Goal: Book appointment/travel/reservation

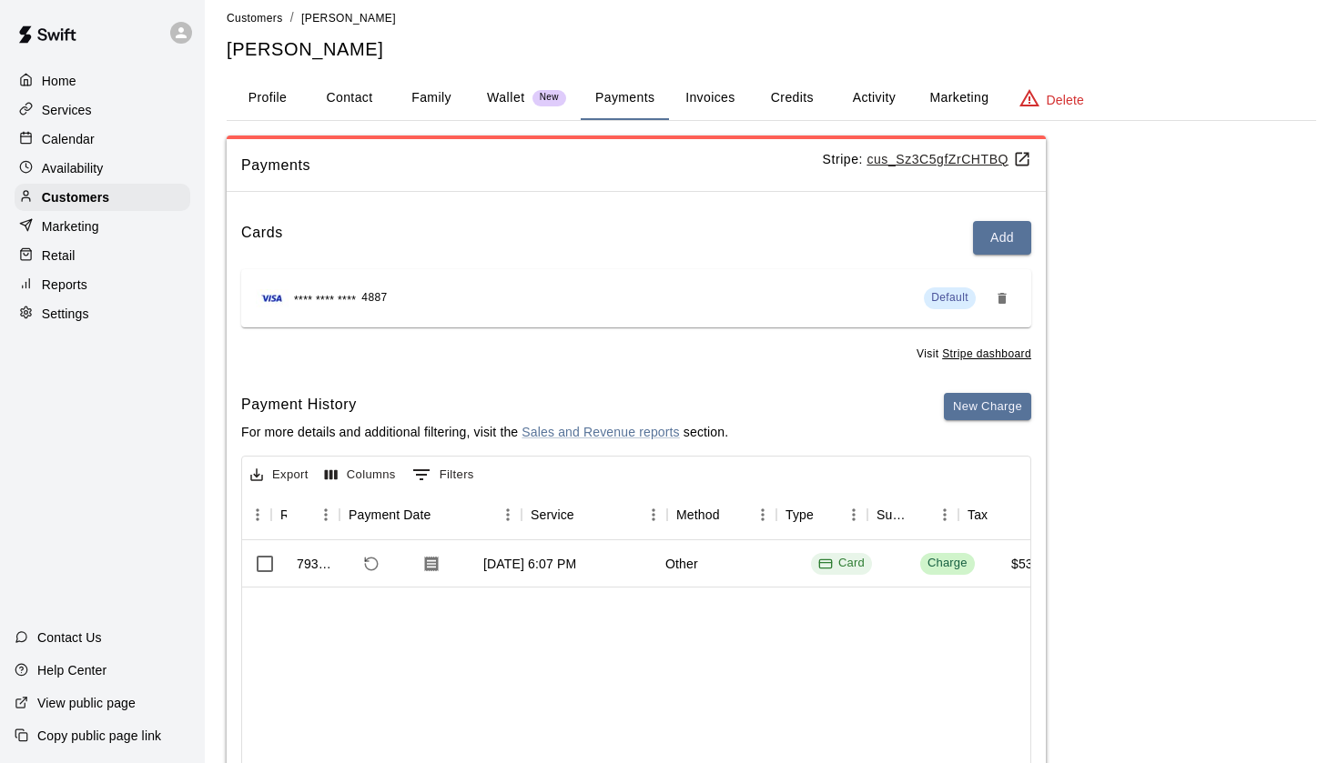
scroll to position [0, 135]
click at [131, 145] on div "Calendar" at bounding box center [103, 139] width 176 height 27
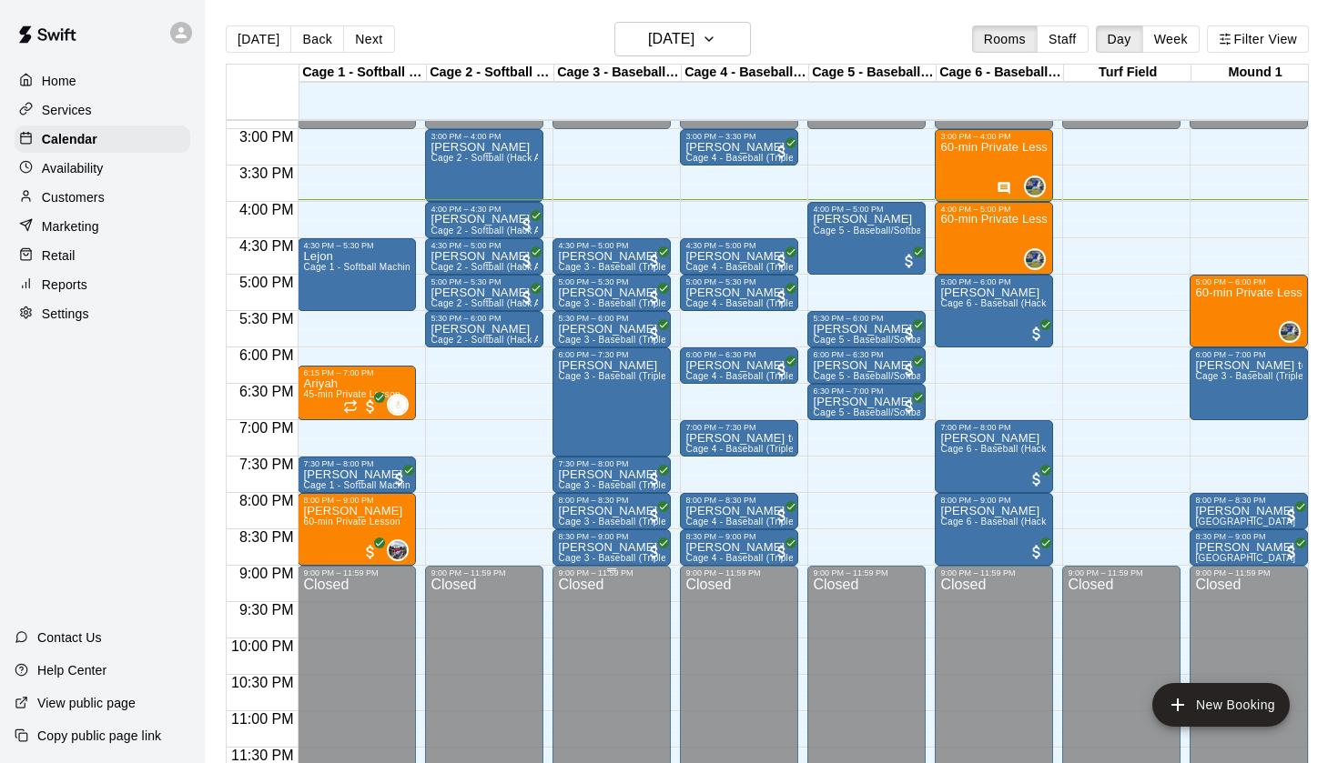
scroll to position [1085, 0]
drag, startPoint x: 489, startPoint y: 461, endPoint x: 493, endPoint y: 512, distance: 51.2
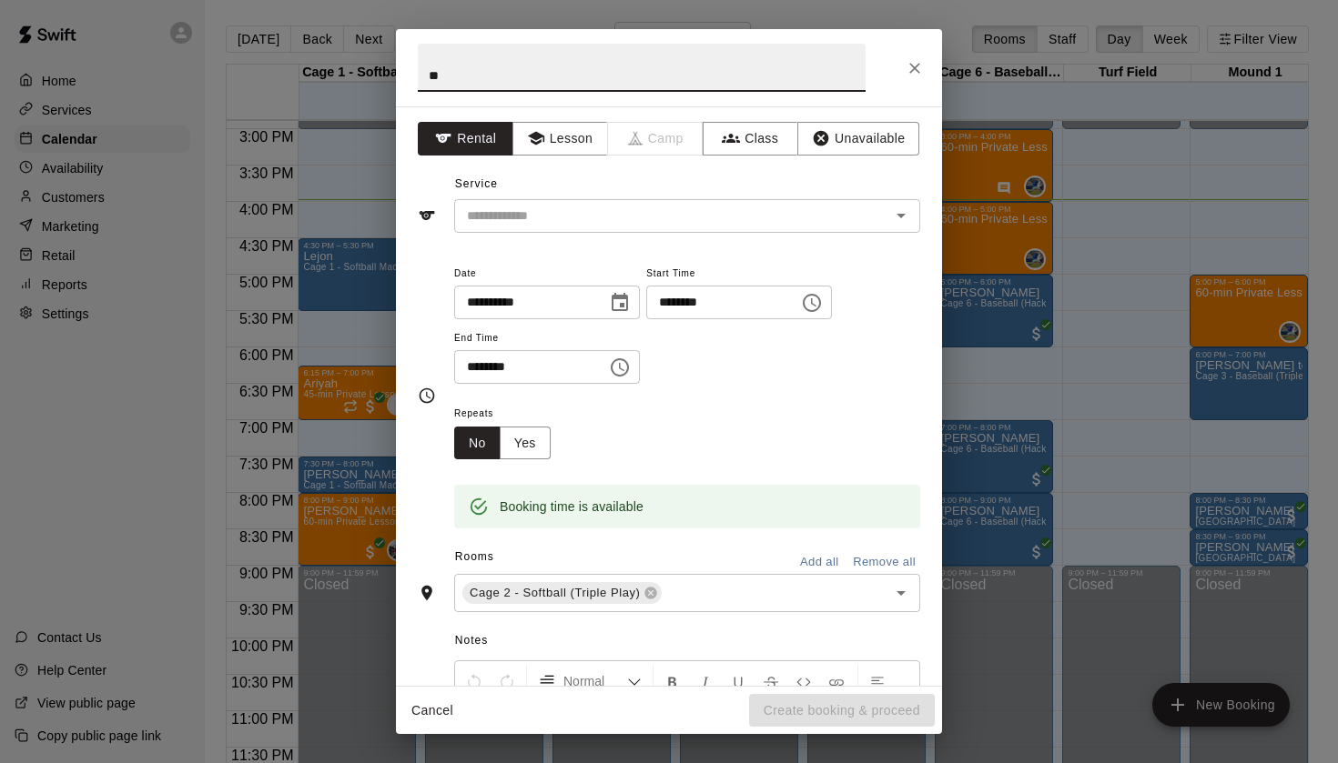
type input "*"
click at [913, 211] on button "Open" at bounding box center [900, 215] width 25 height 25
type input "***"
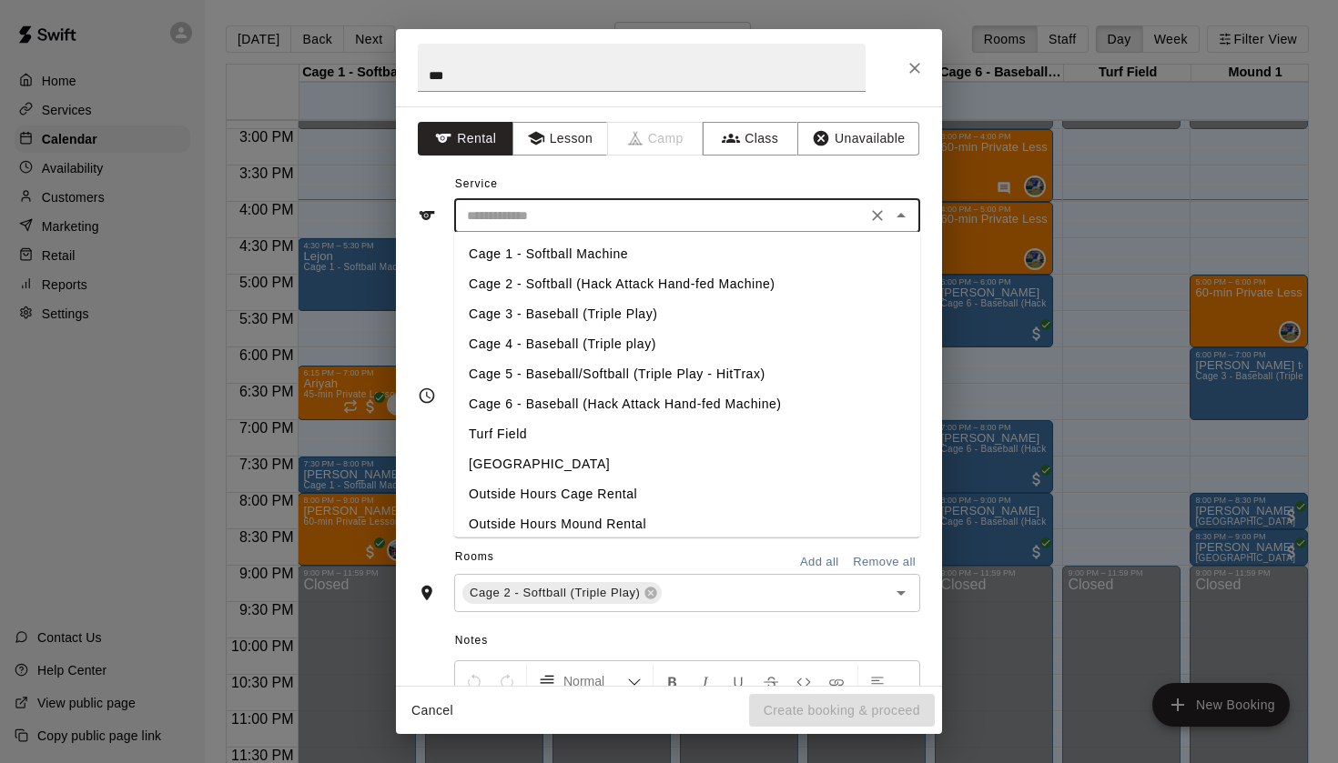
click at [645, 284] on li "Cage 2 - Softball (Hack Attack Hand-fed Machine)" at bounding box center [687, 284] width 466 height 30
type input "**********"
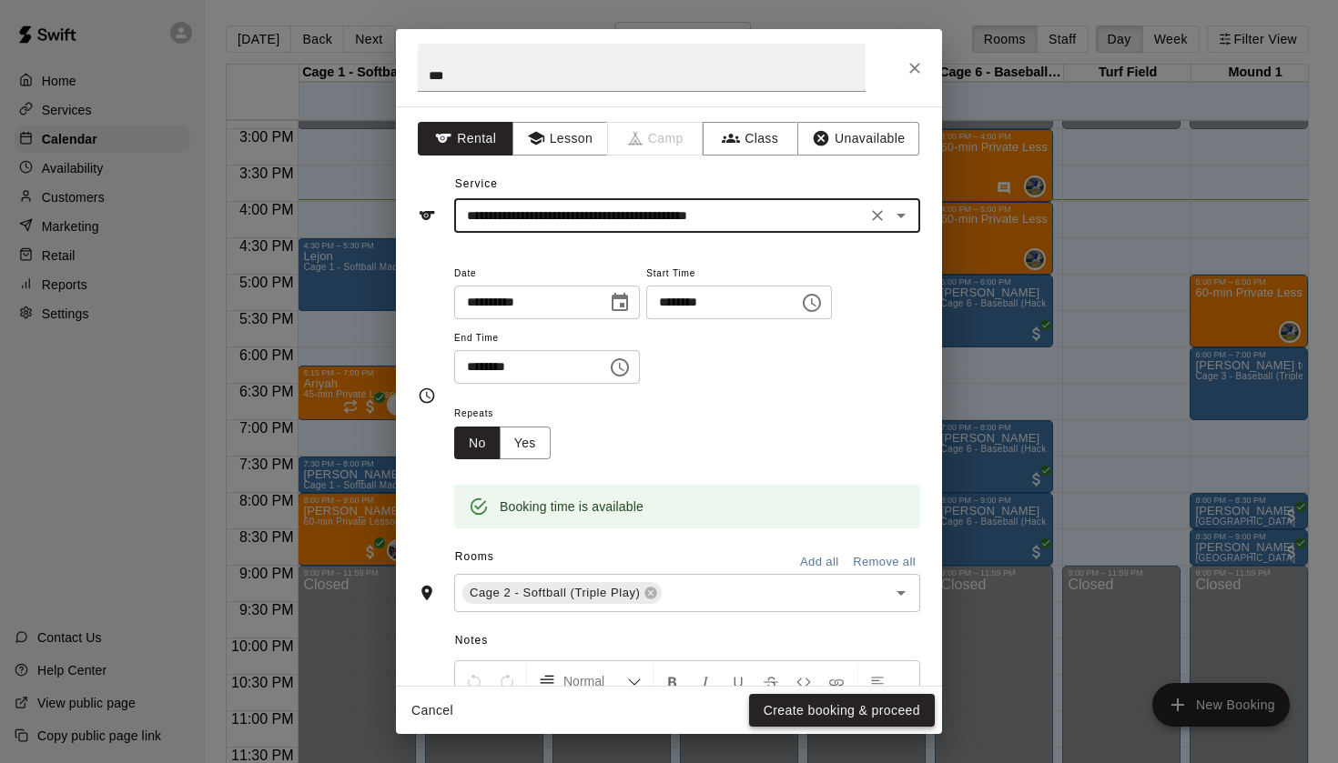
click at [803, 712] on button "Create booking & proceed" at bounding box center [842, 711] width 186 height 34
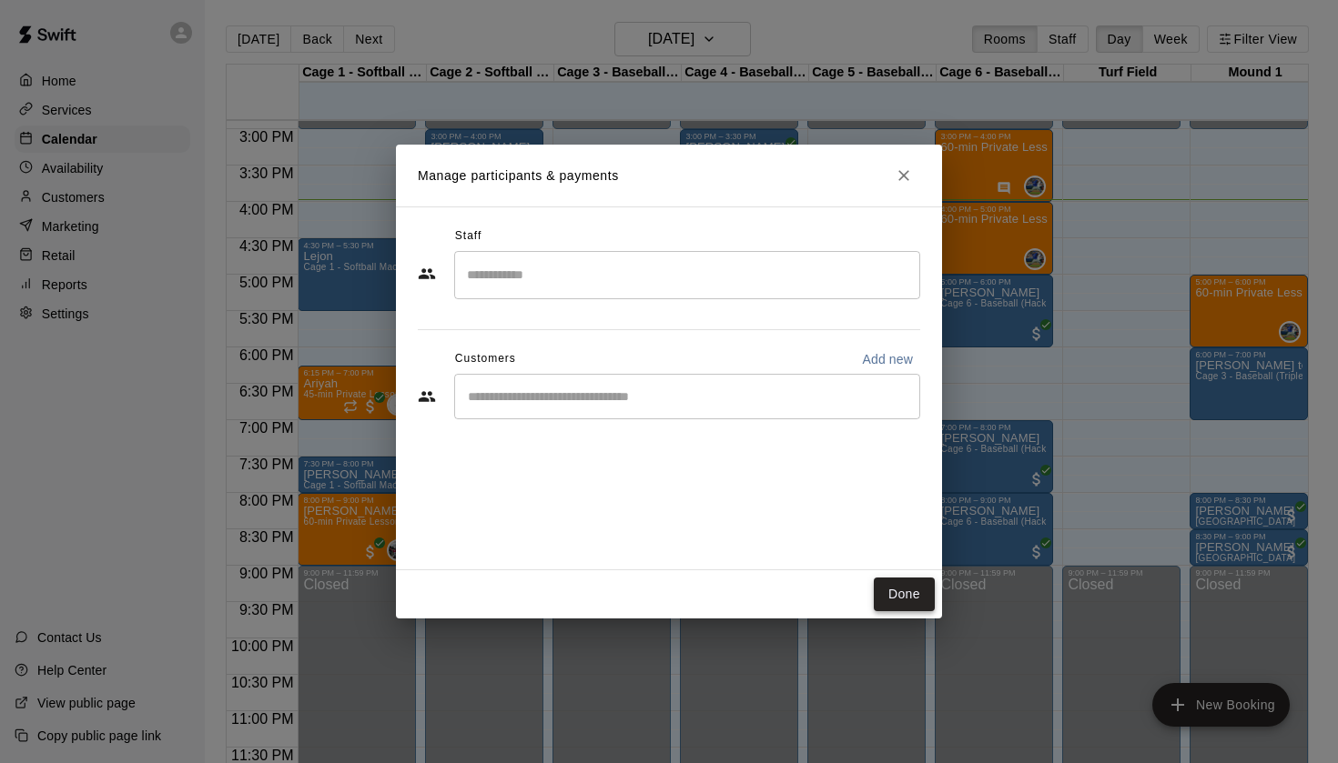
click at [924, 606] on button "Done" at bounding box center [904, 595] width 61 height 34
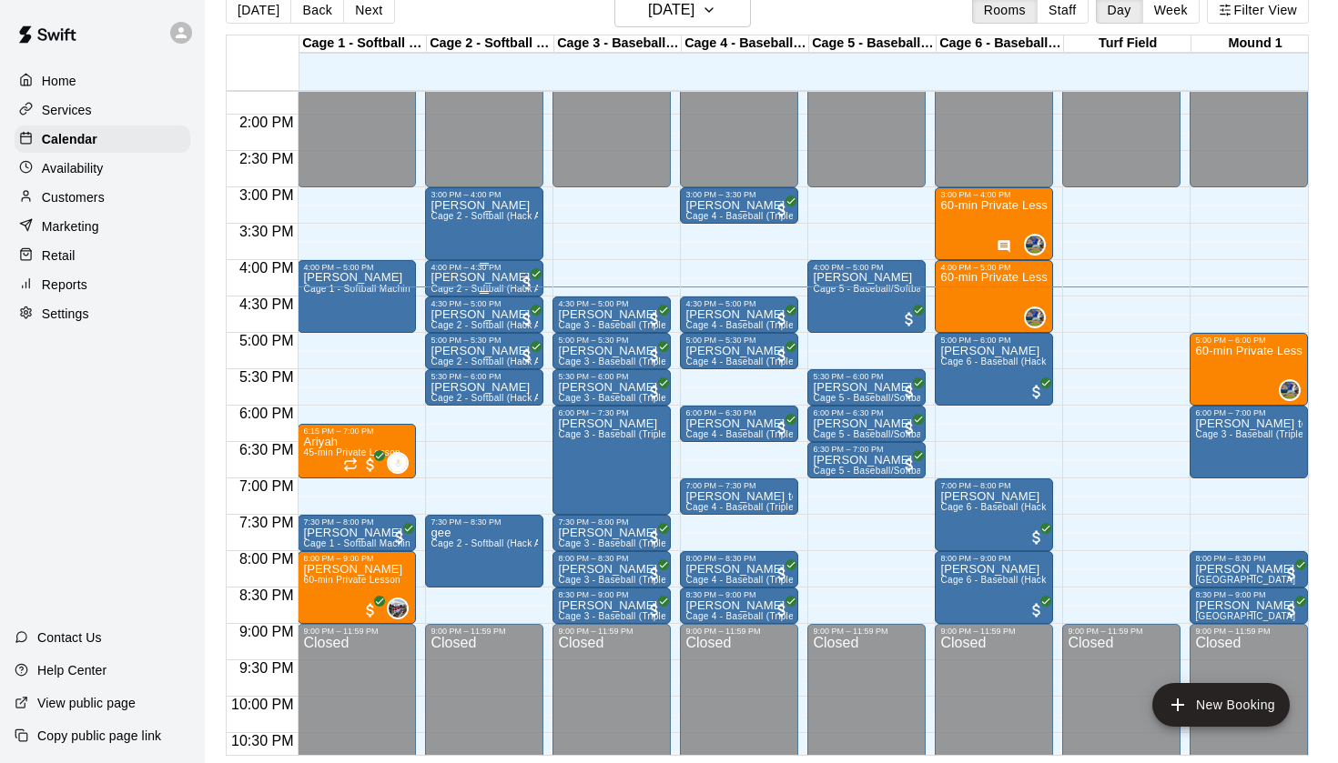
scroll to position [991, 0]
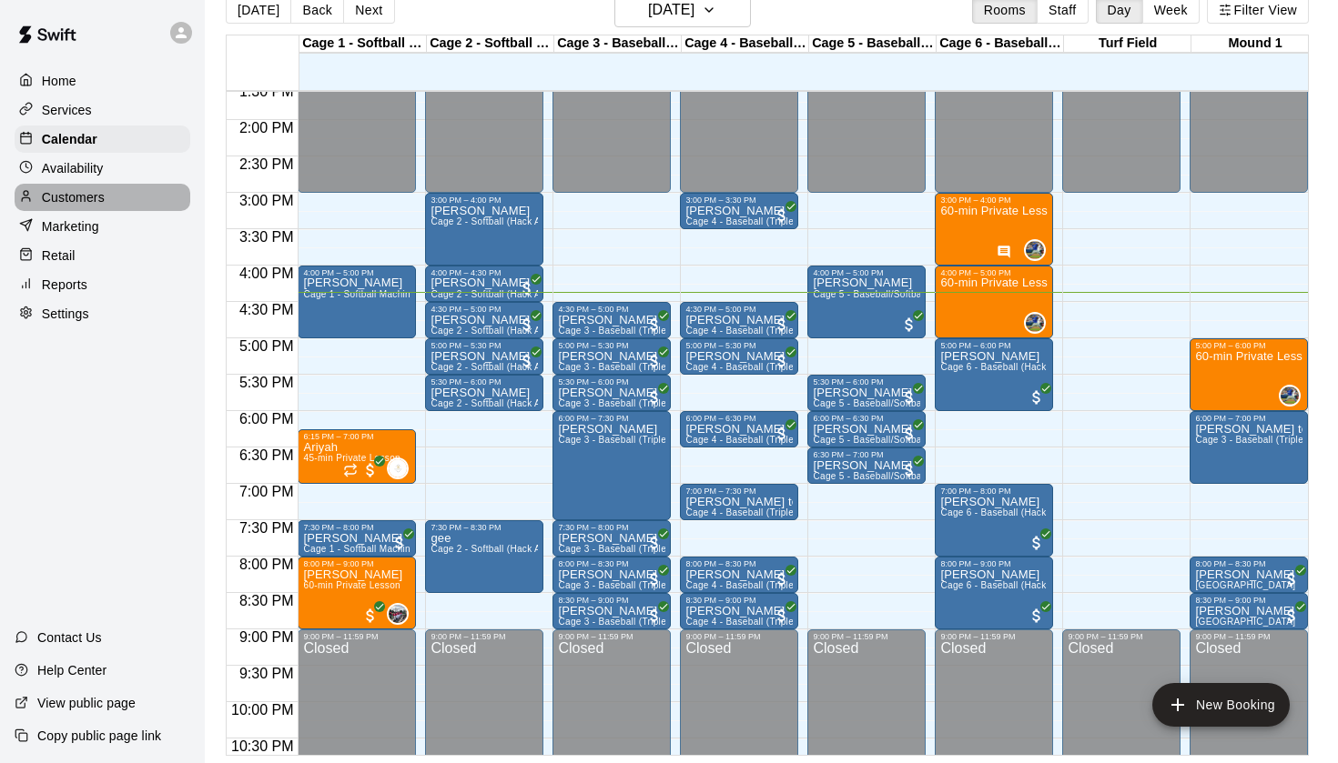
click at [89, 186] on div "Customers" at bounding box center [103, 197] width 176 height 27
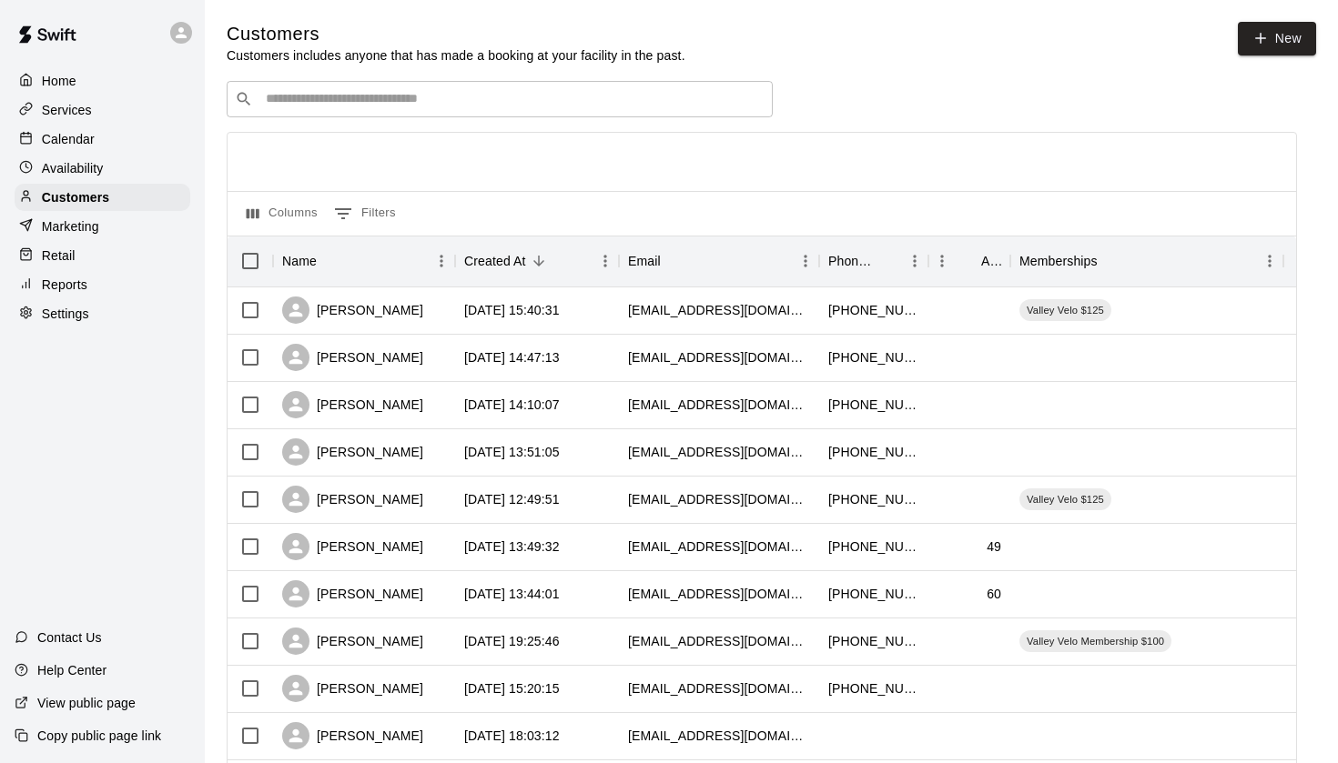
click at [435, 91] on input "Search customers by name or email" at bounding box center [512, 99] width 504 height 18
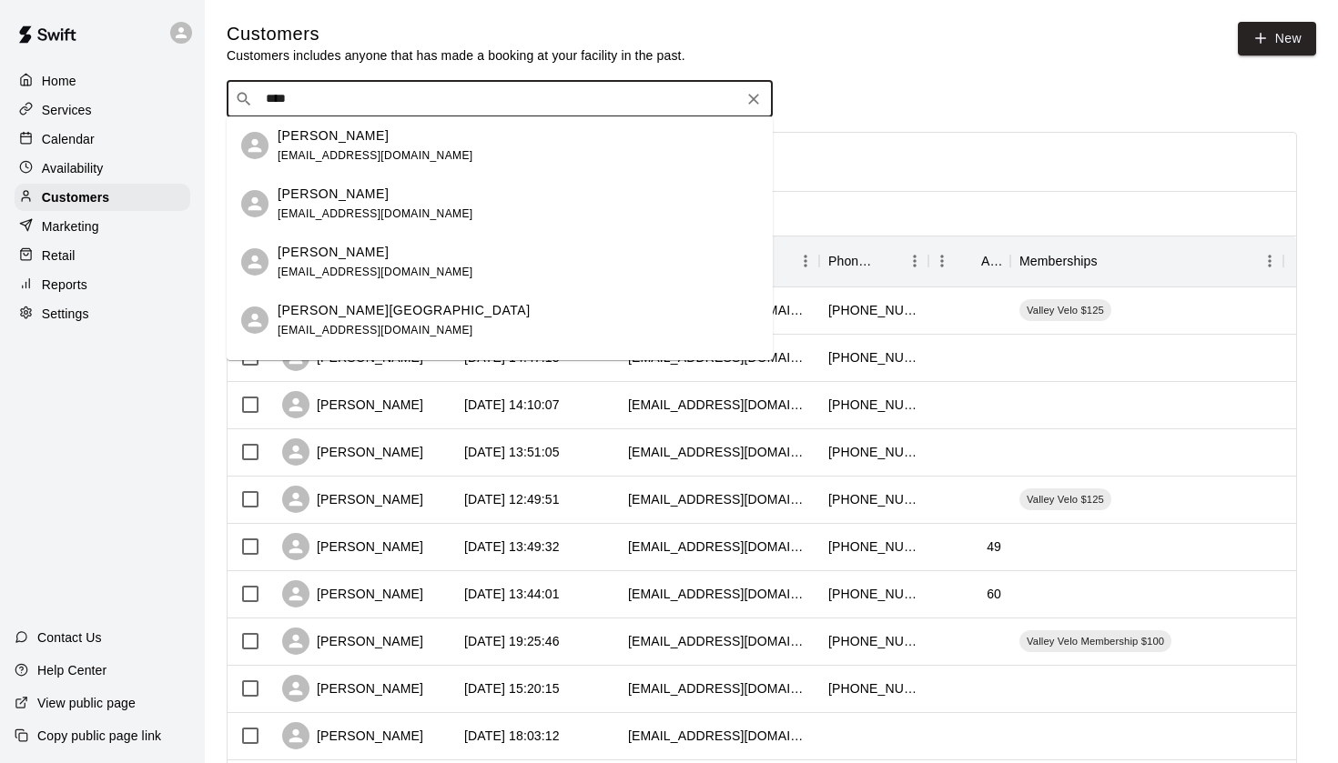
type input "****"
click at [96, 147] on div "Calendar" at bounding box center [103, 139] width 176 height 27
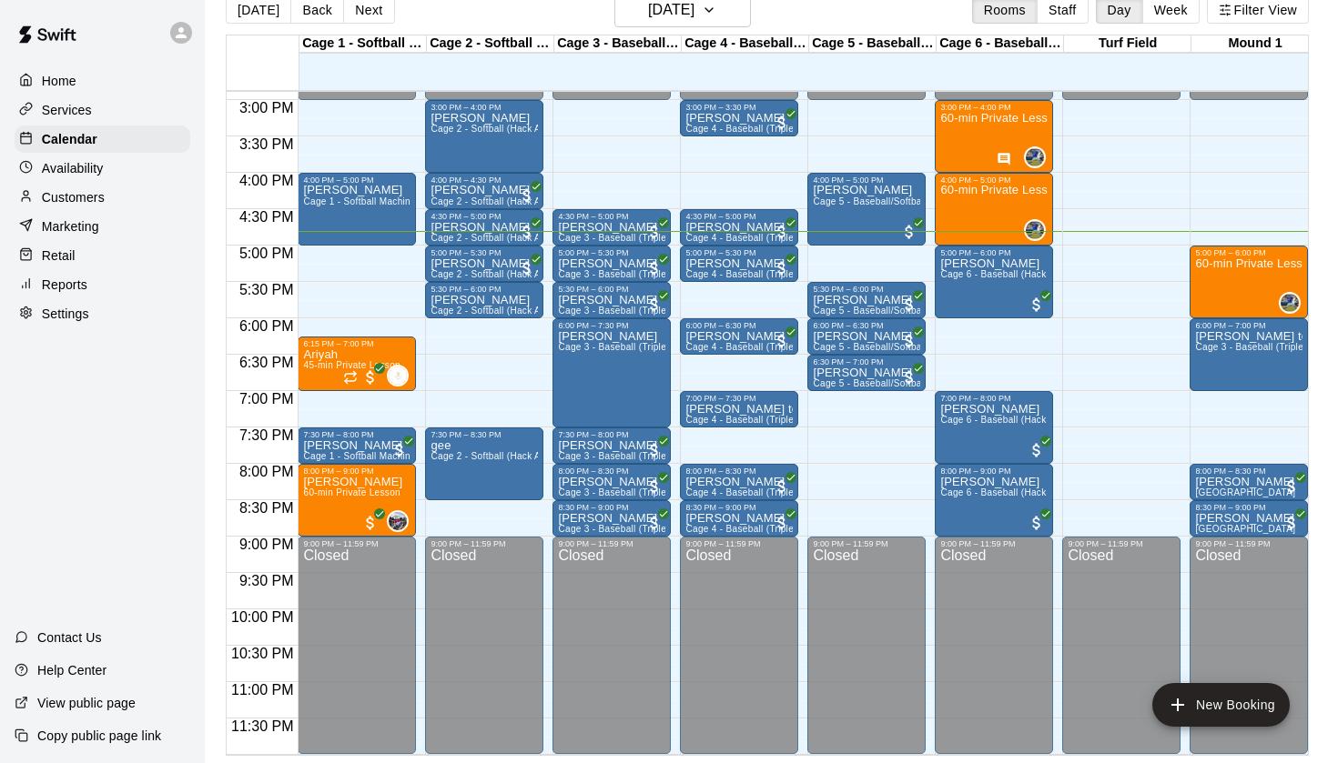
scroll to position [1085, 0]
click at [315, 19] on button "Back" at bounding box center [317, 9] width 54 height 27
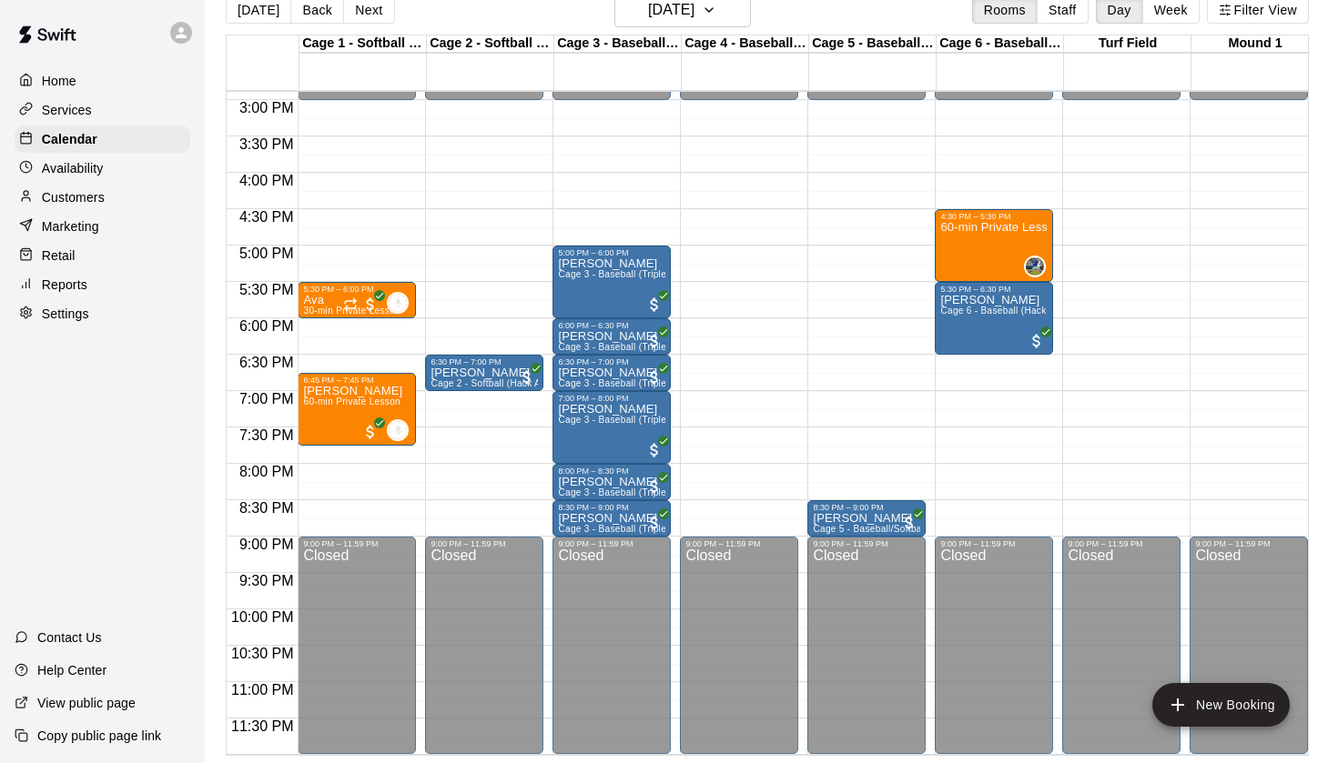
scroll to position [1049, 0]
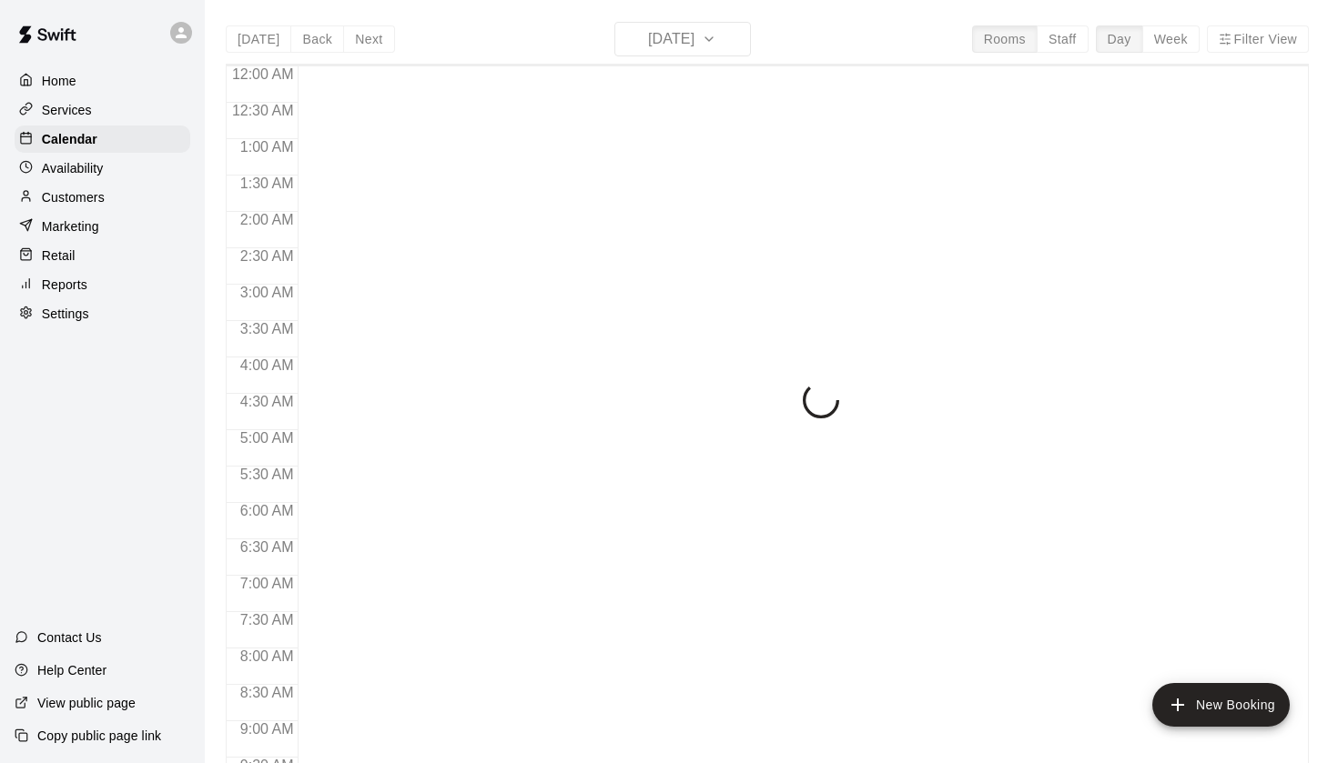
scroll to position [1030, 0]
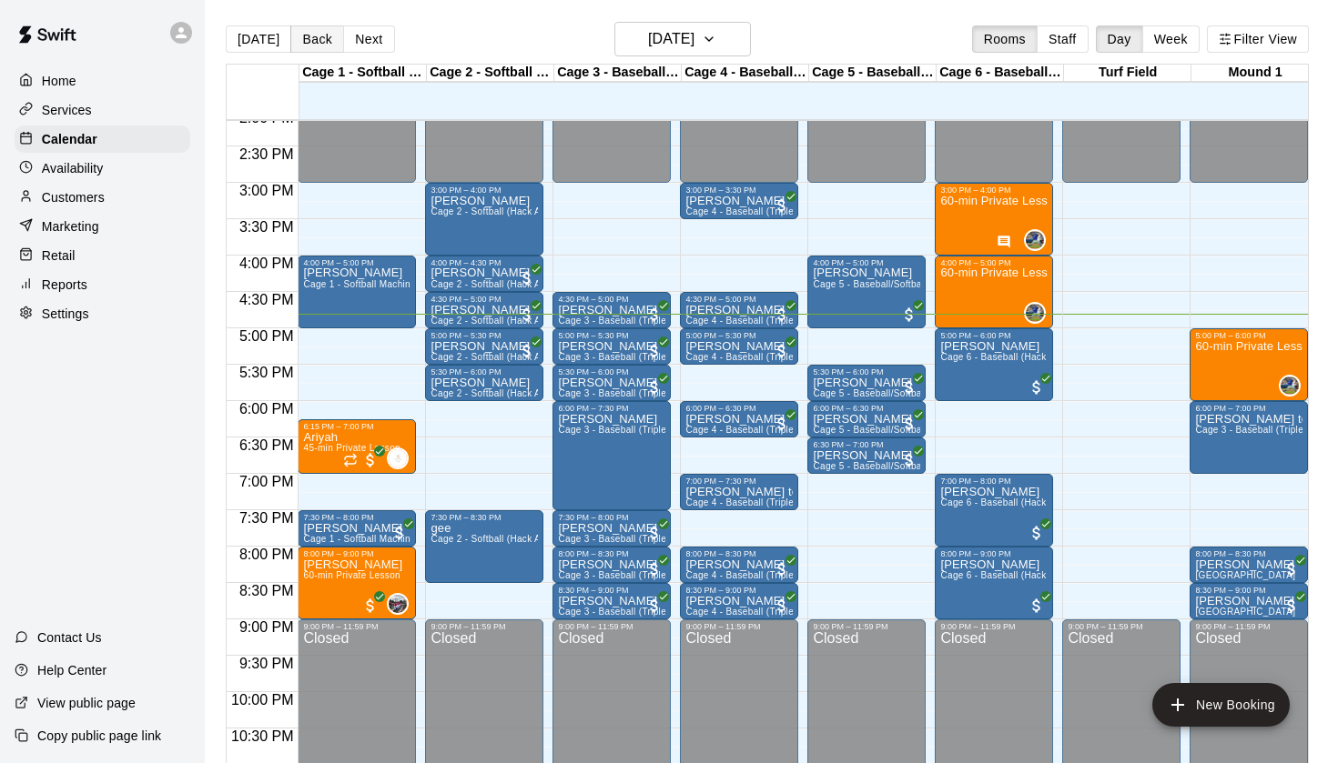
click at [332, 45] on button "Back" at bounding box center [317, 38] width 54 height 27
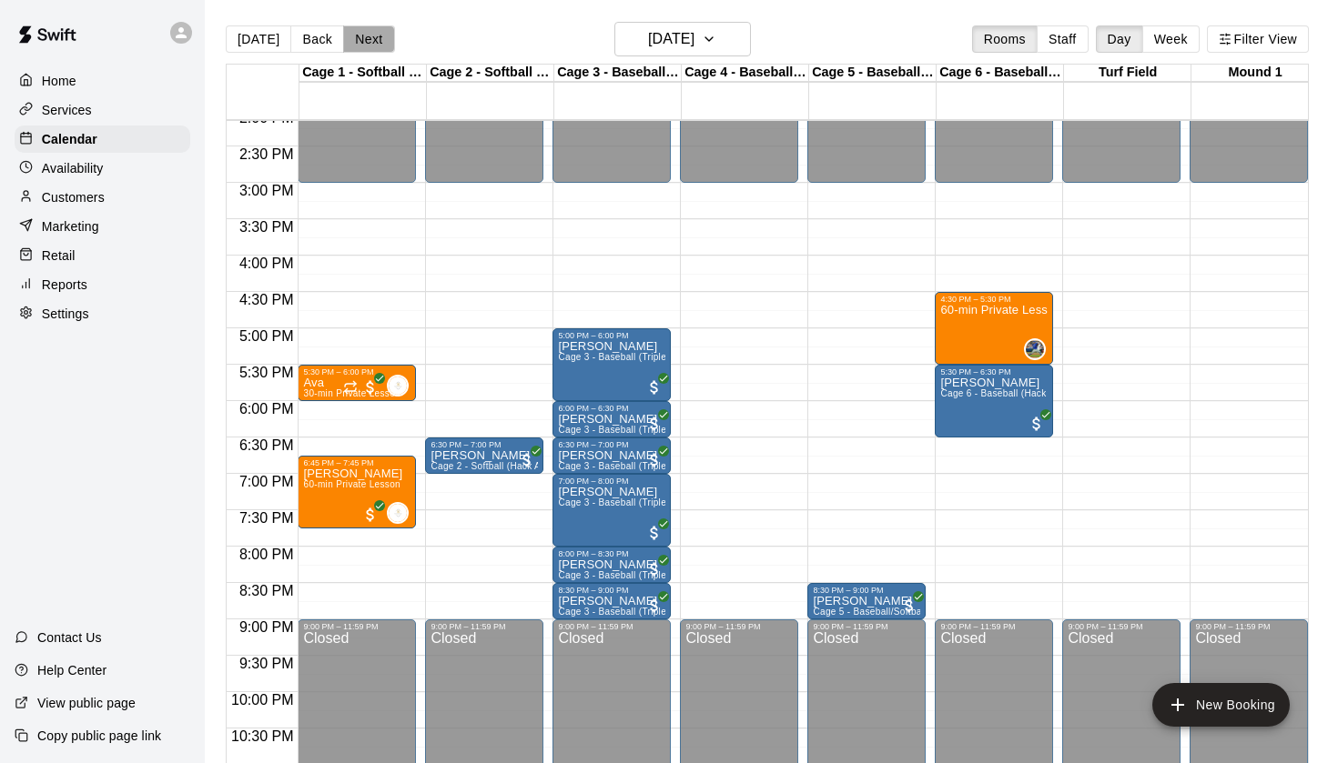
click at [376, 43] on button "Next" at bounding box center [368, 38] width 51 height 27
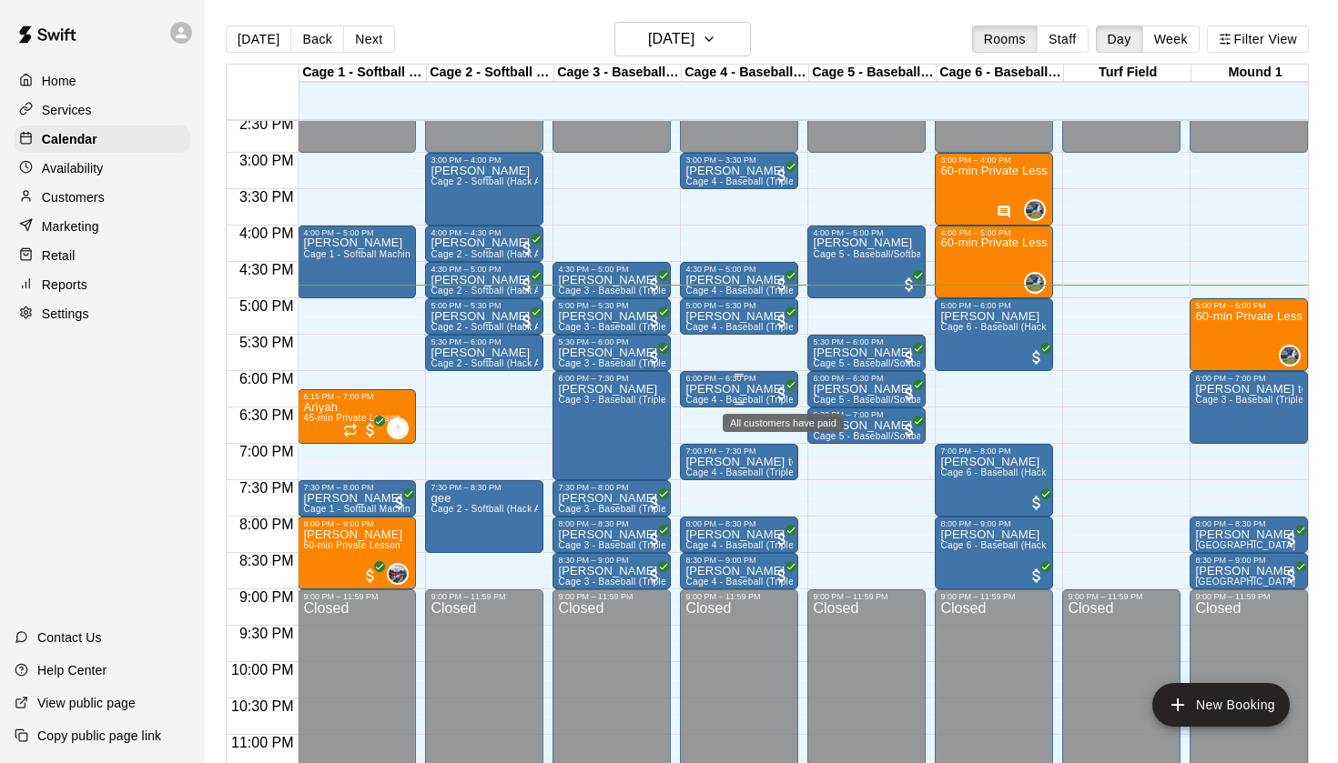
scroll to position [1066, 0]
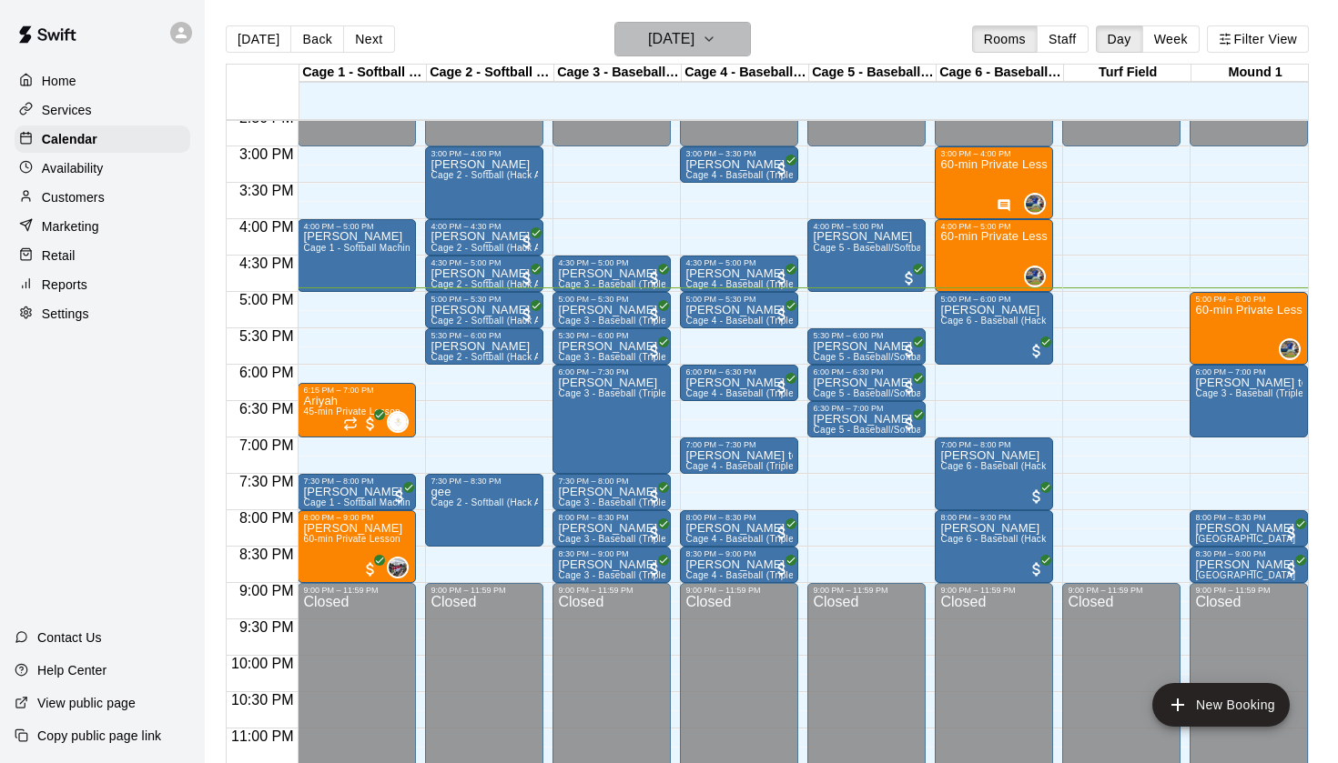
click at [671, 28] on h6 "[DATE]" at bounding box center [671, 38] width 46 height 25
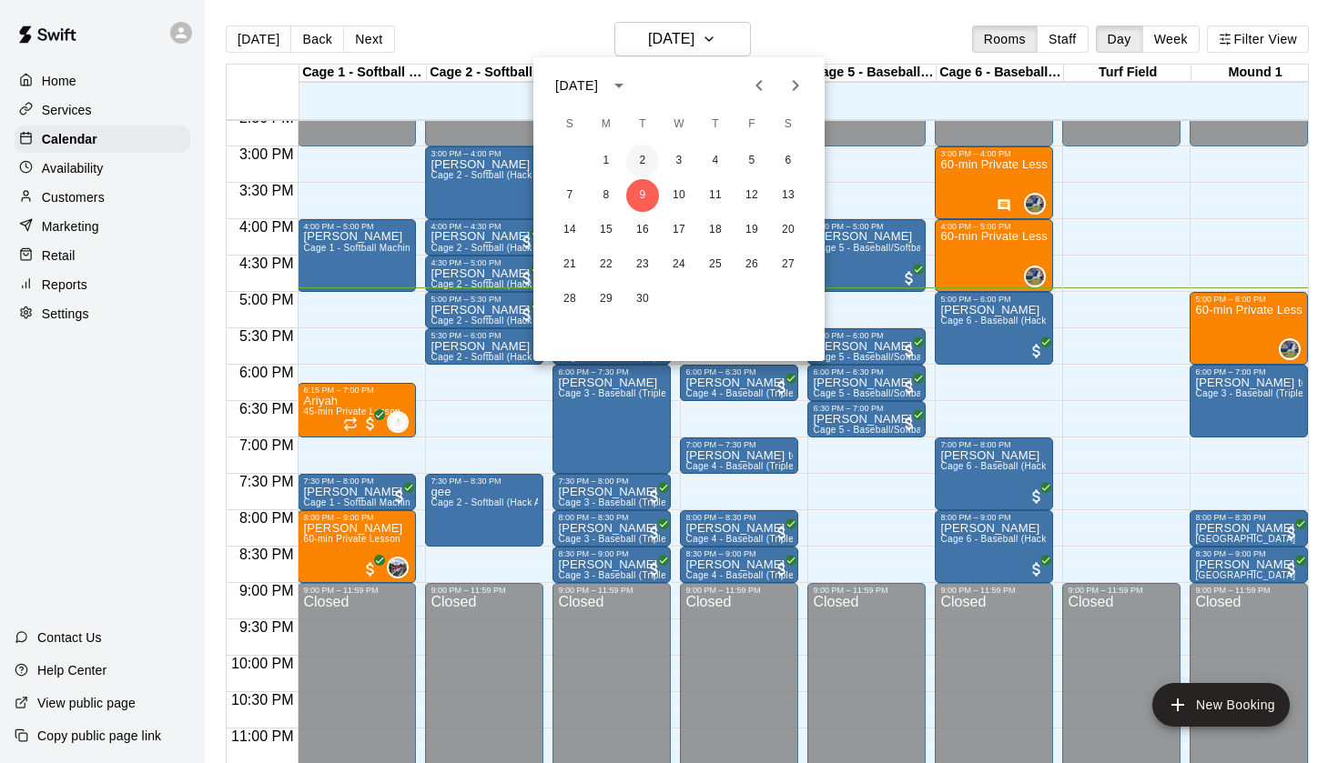
click at [651, 160] on button "2" at bounding box center [642, 161] width 33 height 33
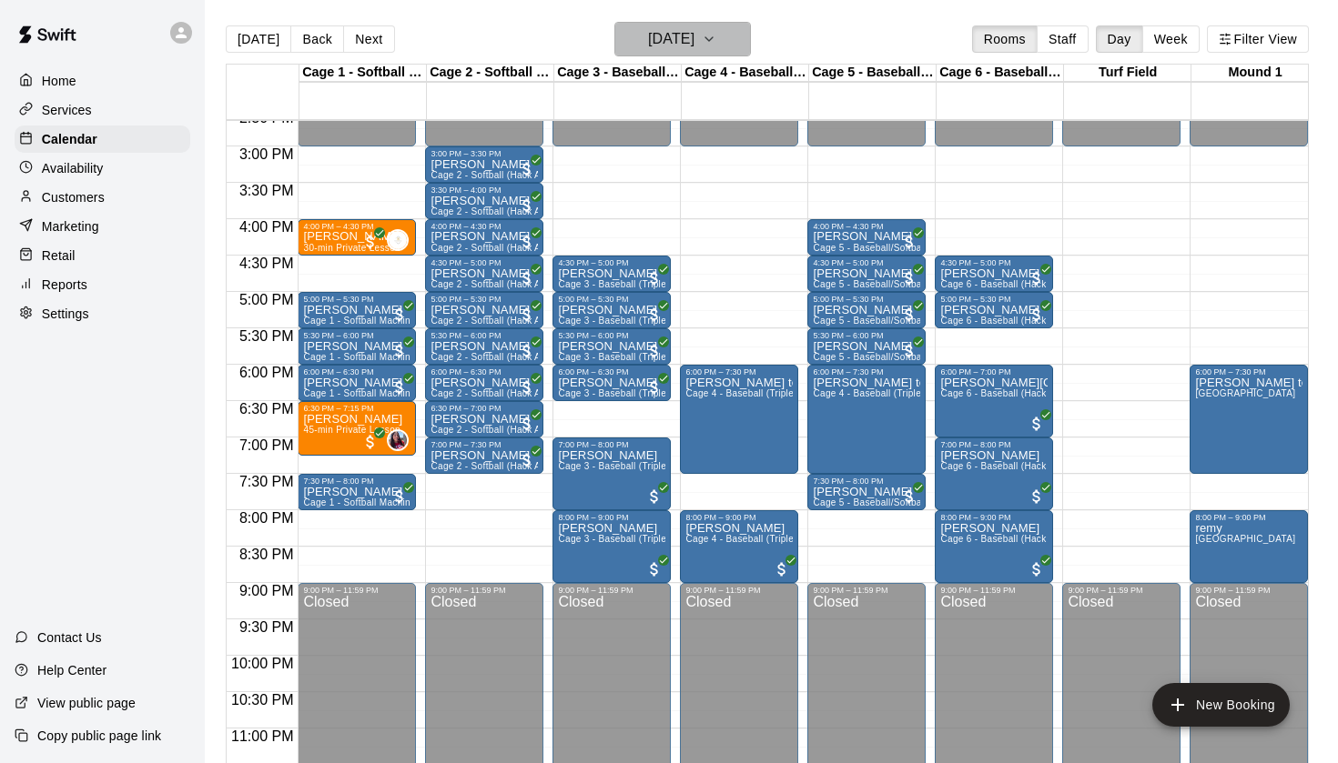
click at [697, 25] on button "[DATE]" at bounding box center [682, 39] width 136 height 35
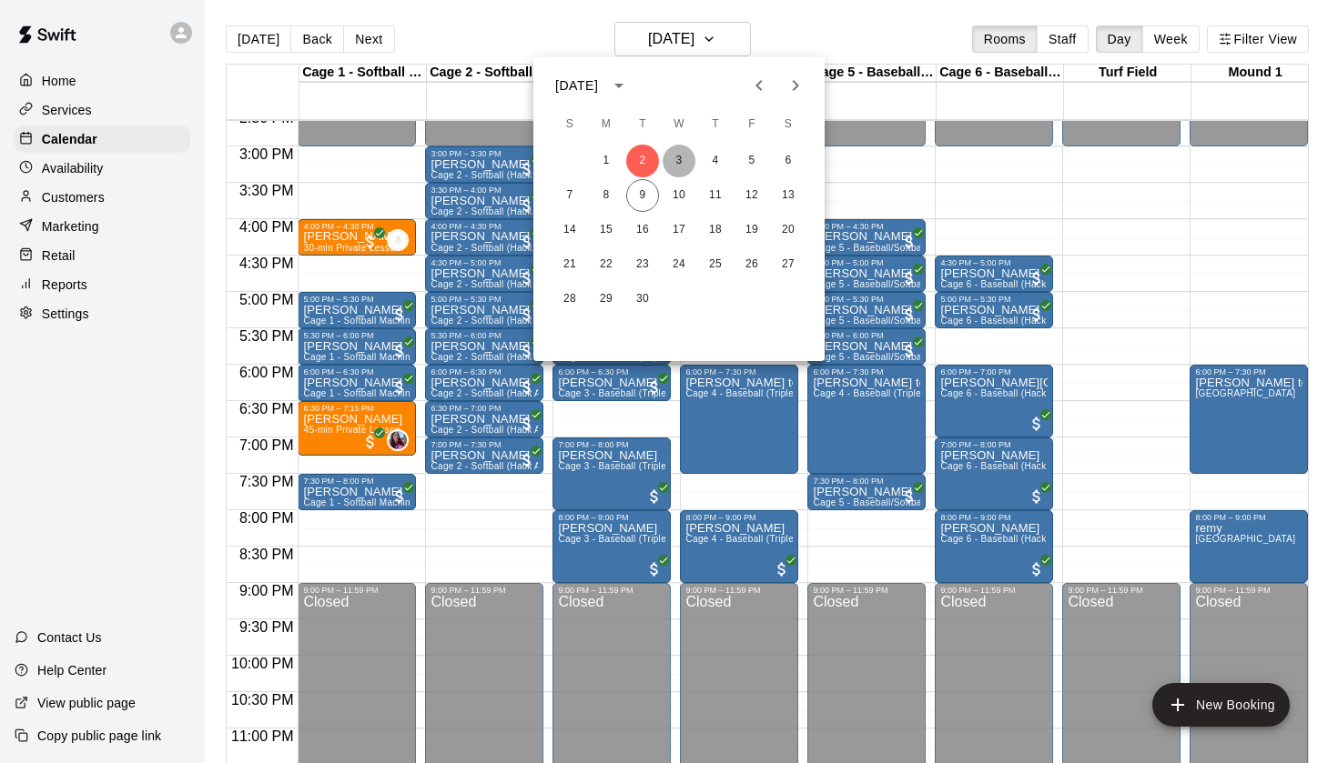
click at [675, 154] on button "3" at bounding box center [678, 161] width 33 height 33
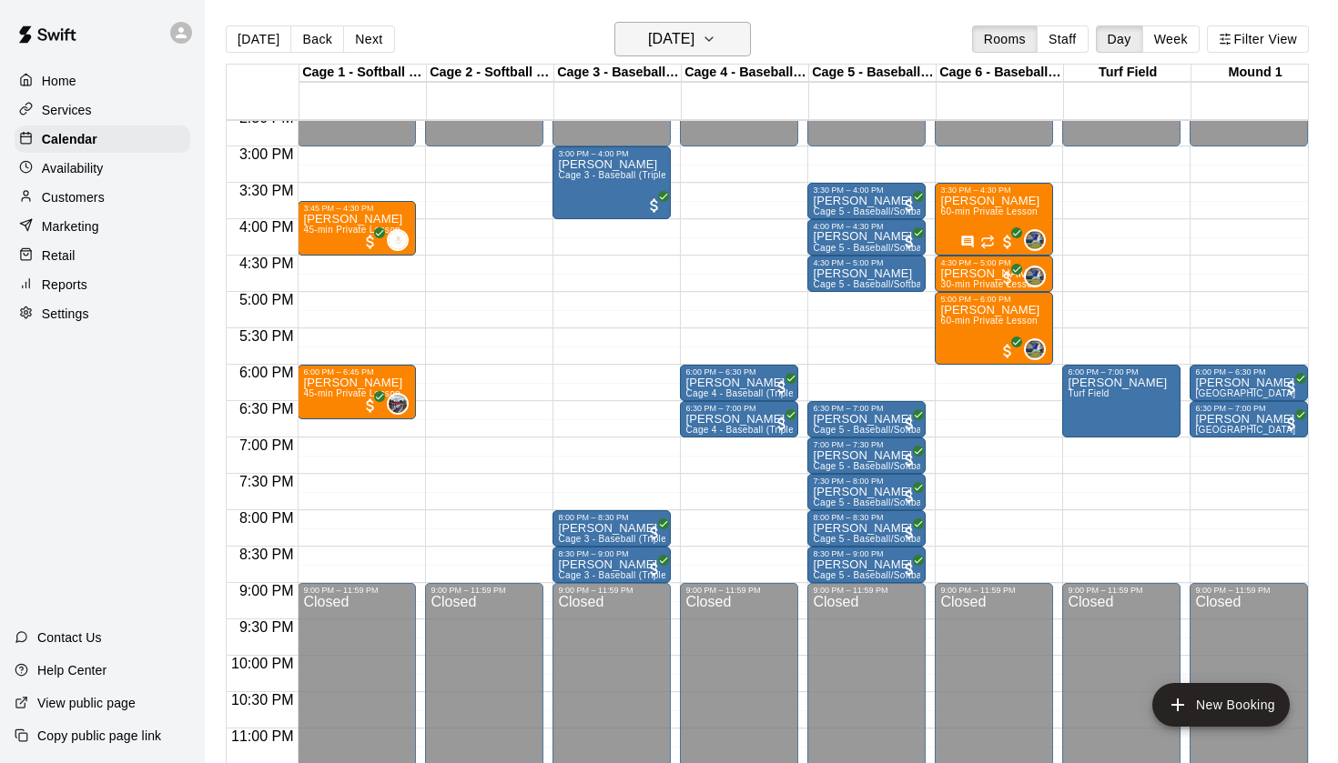
click at [716, 43] on icon "button" at bounding box center [709, 39] width 15 height 22
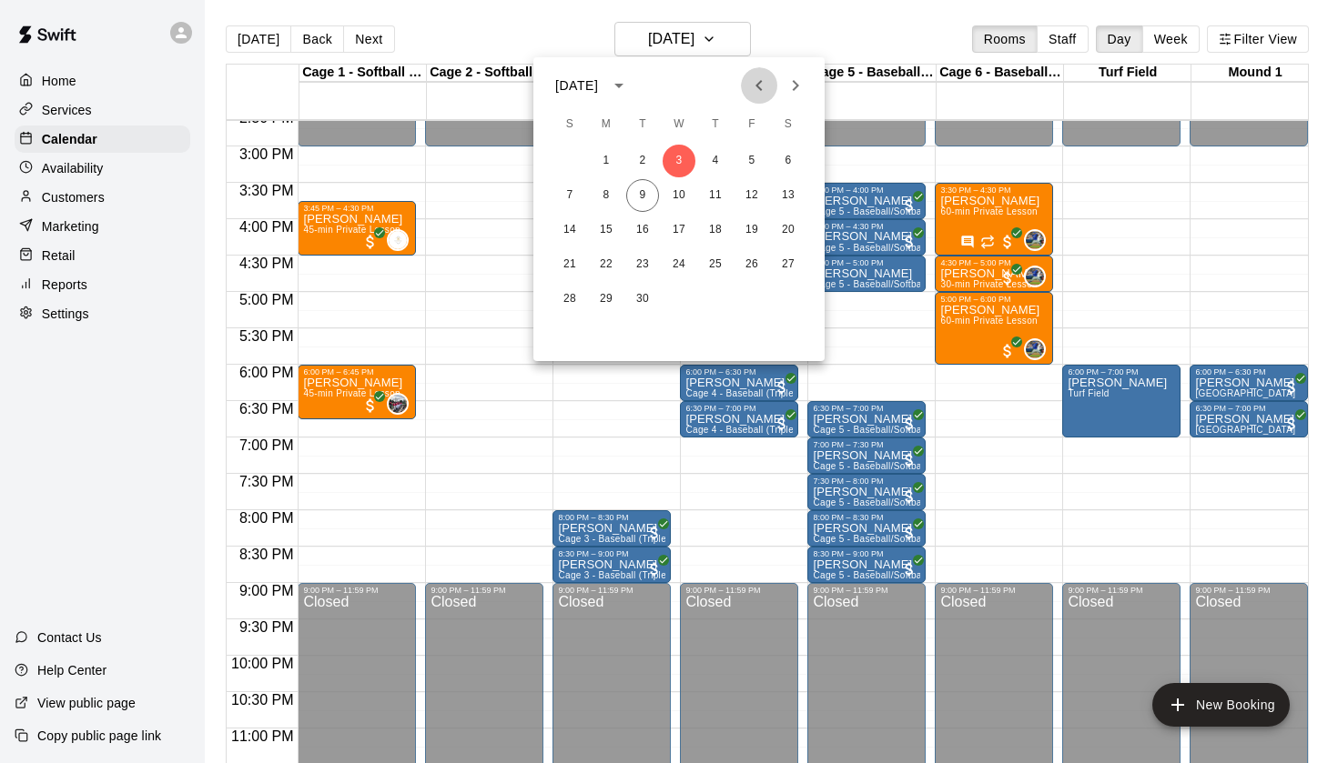
click at [754, 76] on icon "Previous month" at bounding box center [759, 86] width 22 height 22
click at [644, 193] on button "5" at bounding box center [642, 195] width 33 height 33
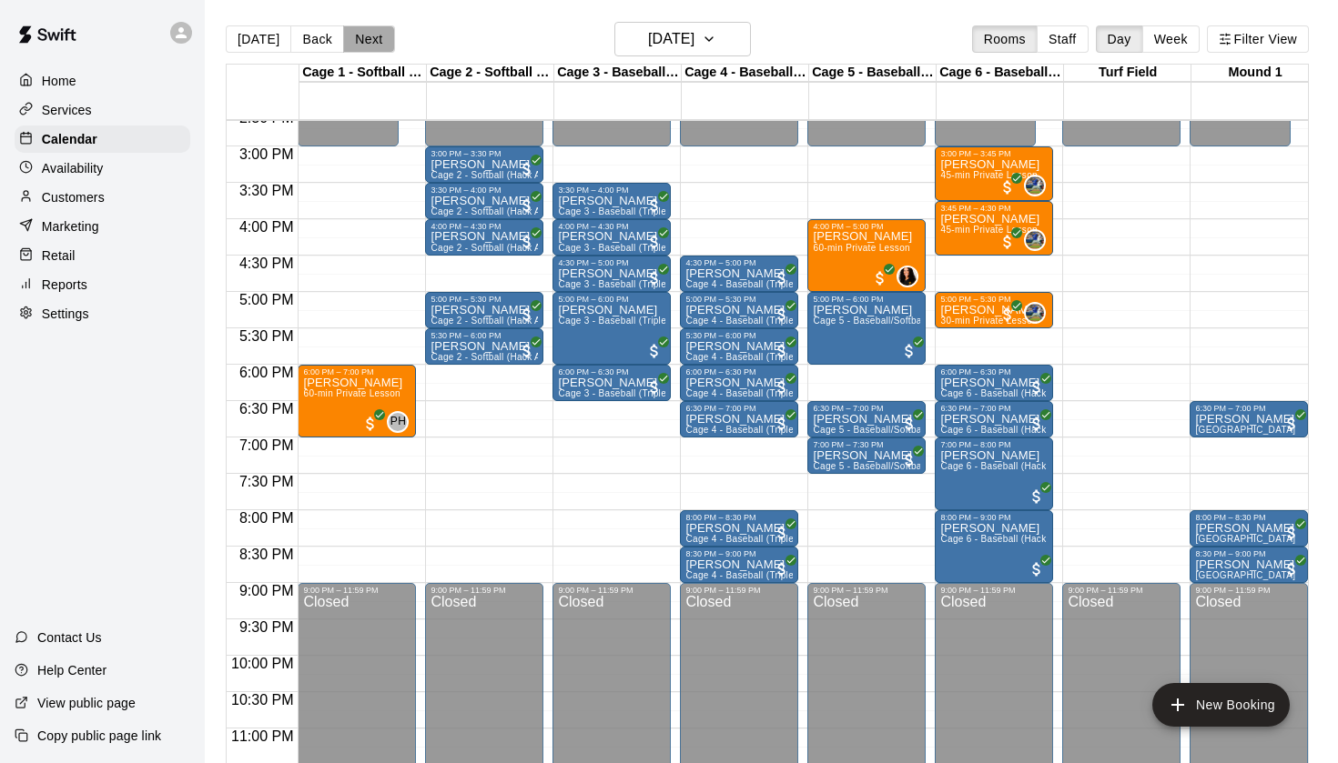
click at [367, 38] on button "Next" at bounding box center [368, 38] width 51 height 27
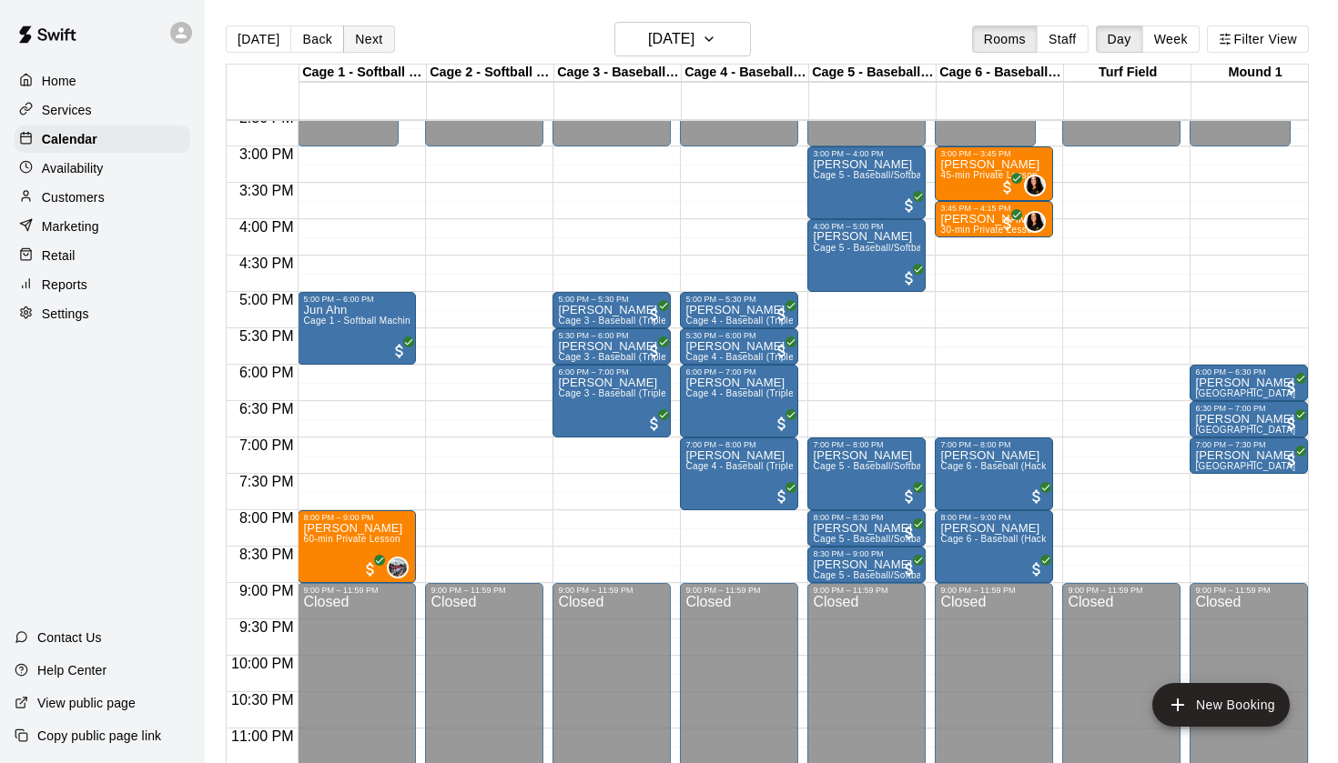
click at [367, 36] on button "Next" at bounding box center [368, 38] width 51 height 27
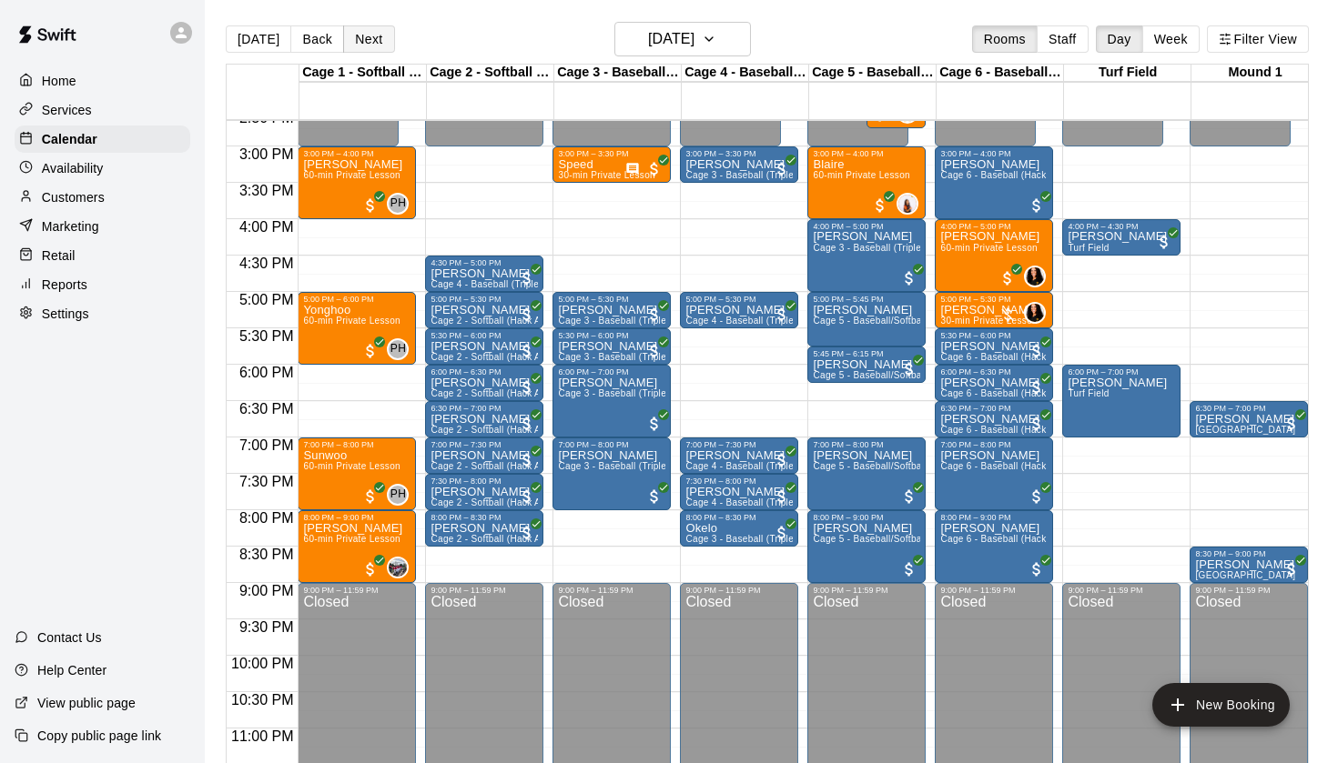
click at [367, 36] on button "Next" at bounding box center [368, 38] width 51 height 27
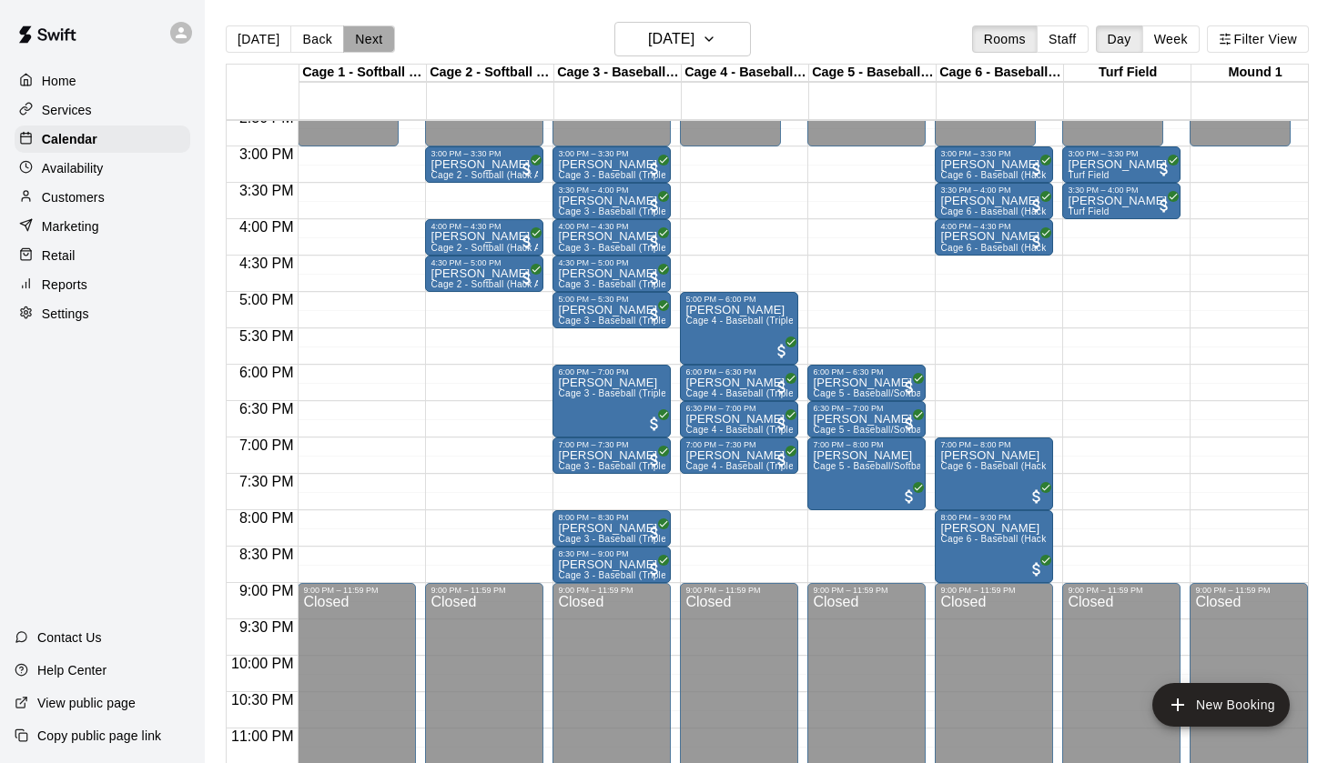
click at [367, 36] on button "Next" at bounding box center [368, 38] width 51 height 27
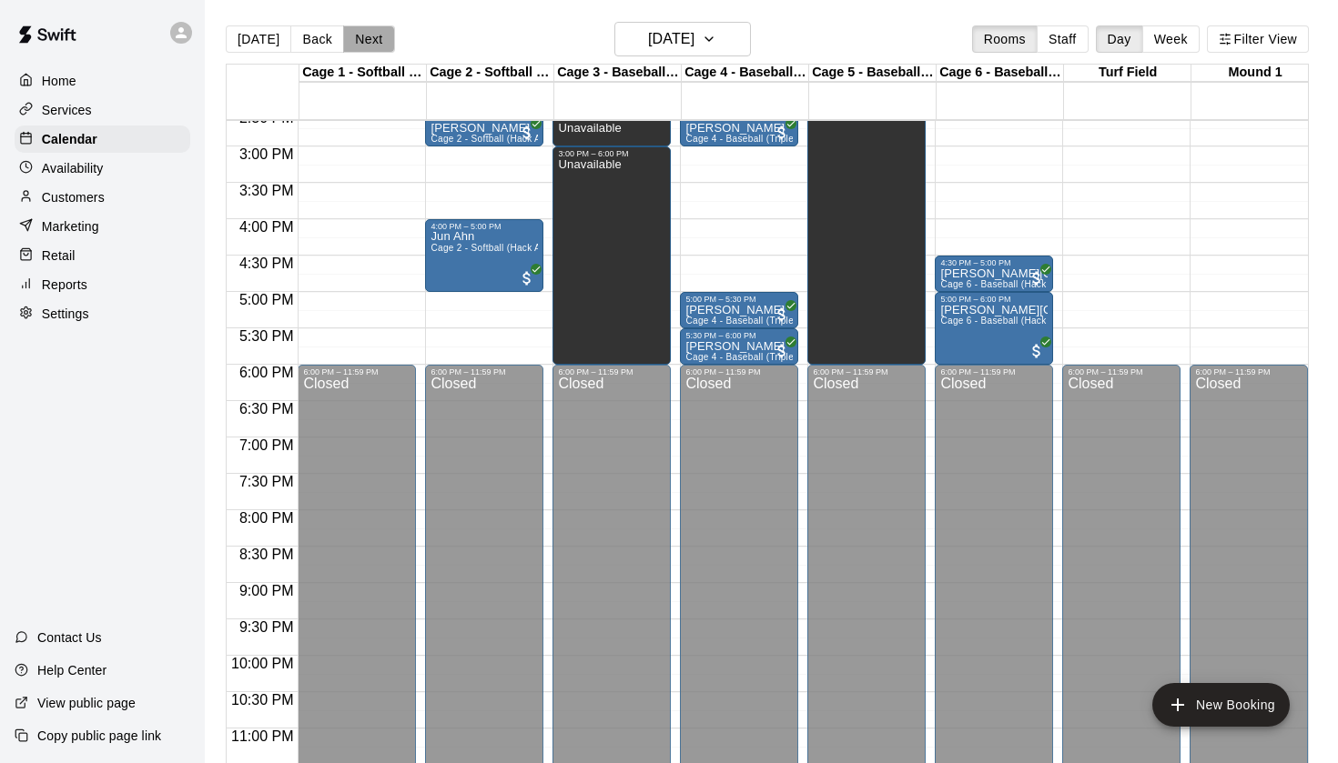
click at [367, 36] on button "Next" at bounding box center [368, 38] width 51 height 27
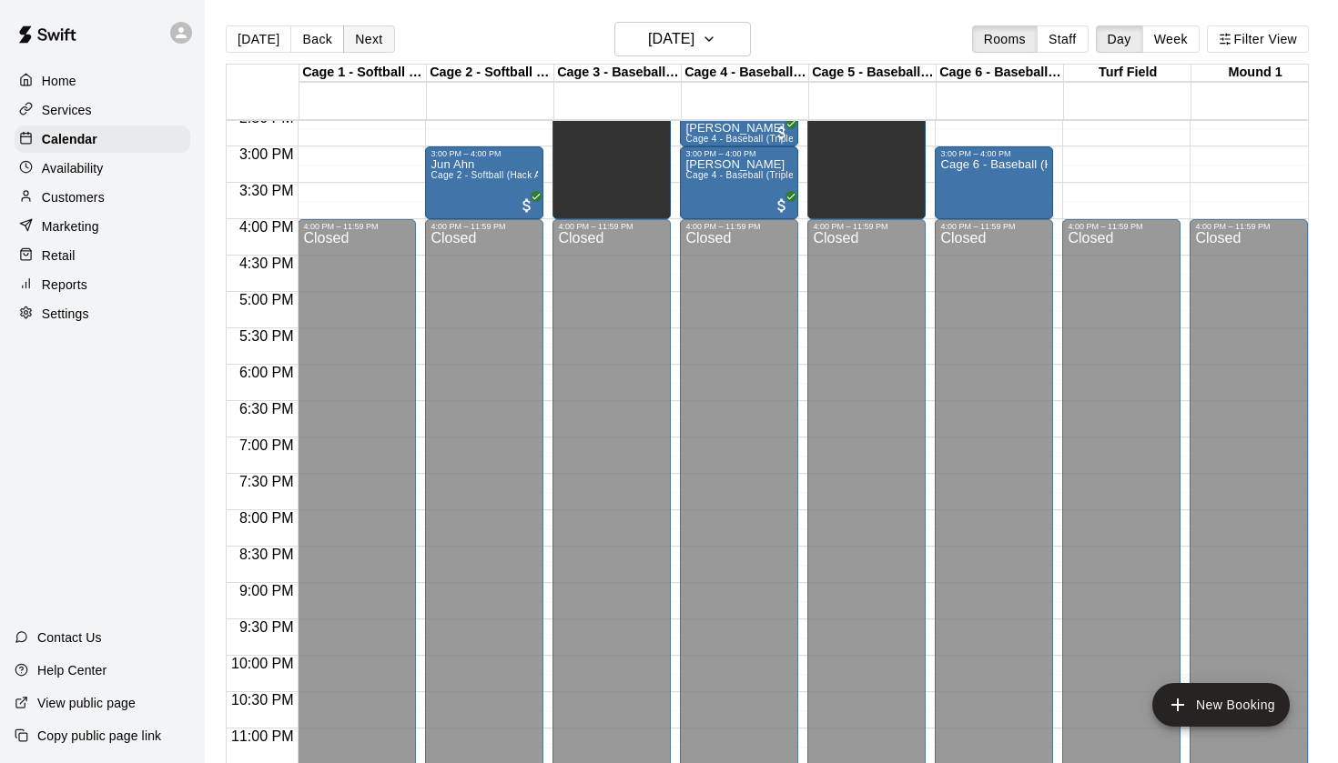
click at [367, 36] on button "Next" at bounding box center [368, 38] width 51 height 27
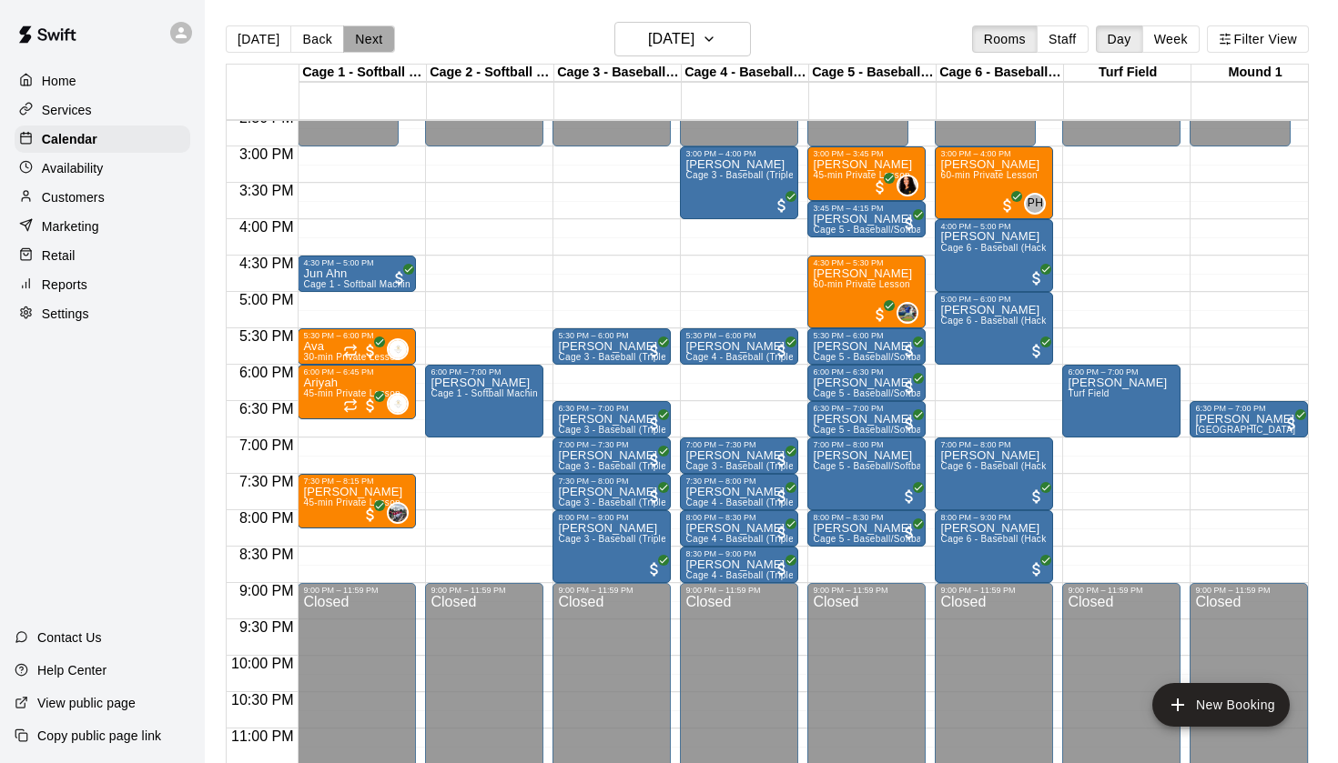
click at [367, 36] on button "Next" at bounding box center [368, 38] width 51 height 27
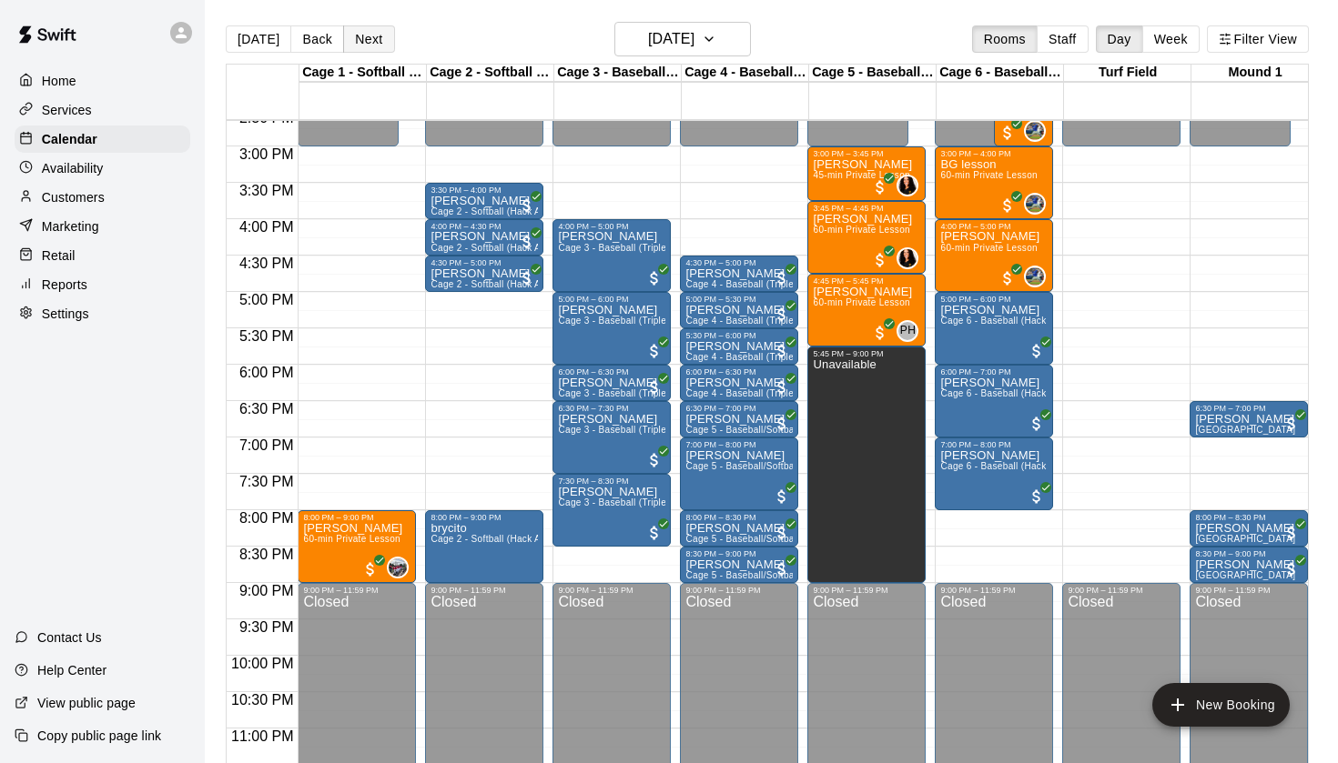
click at [367, 36] on button "Next" at bounding box center [368, 38] width 51 height 27
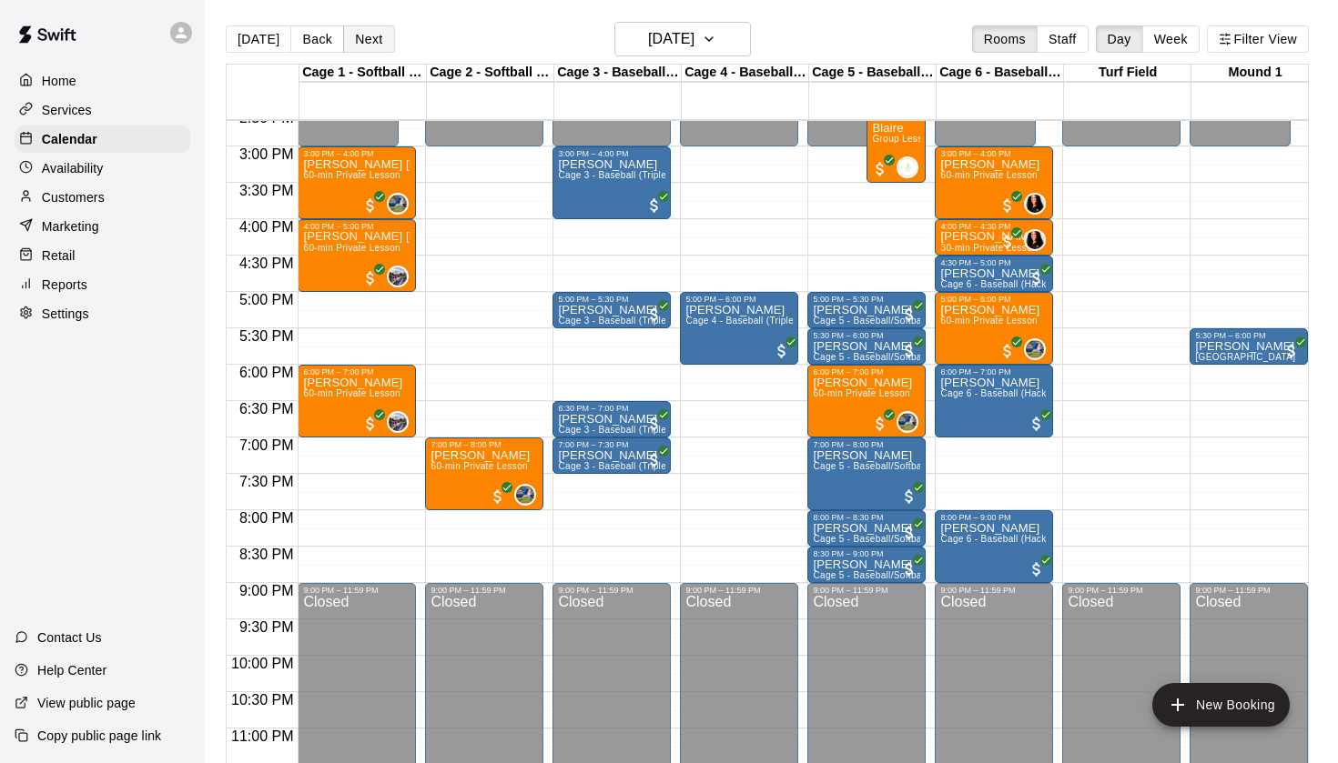
click at [367, 36] on button "Next" at bounding box center [368, 38] width 51 height 27
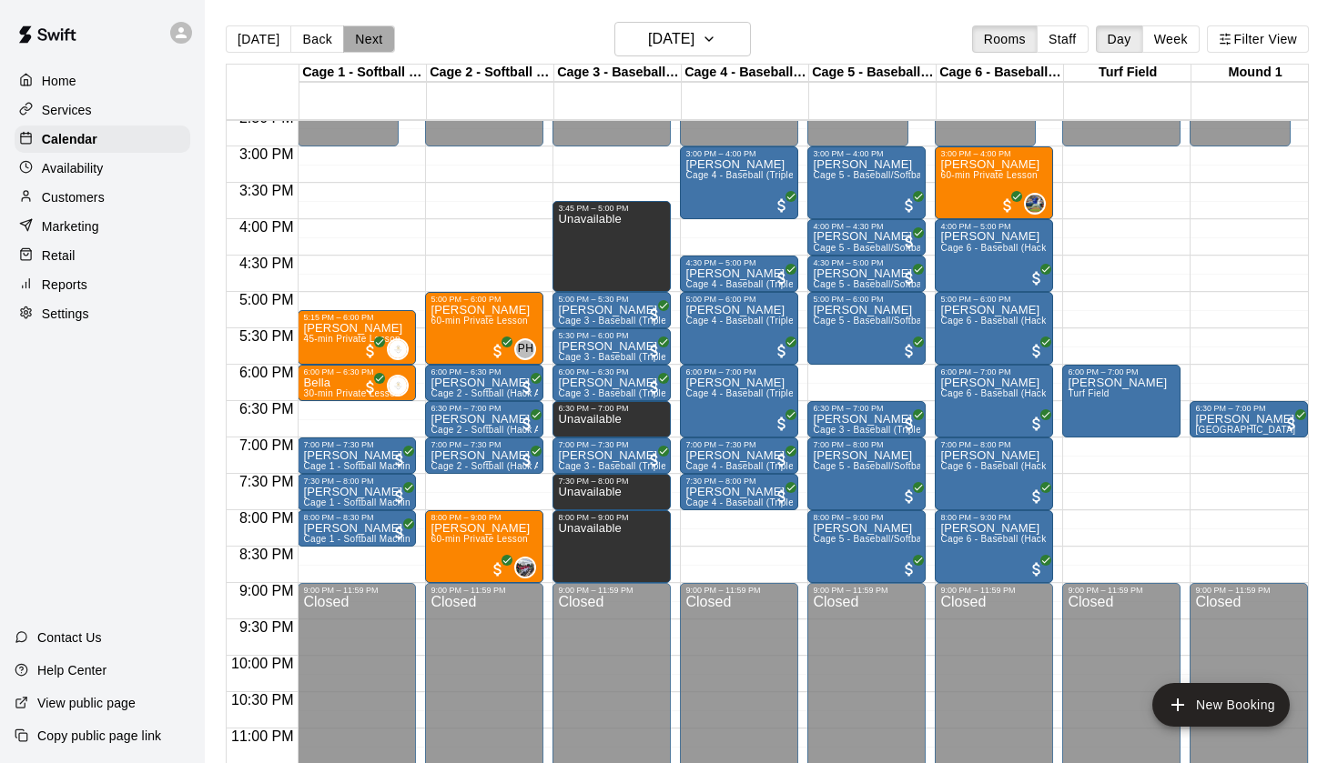
click at [359, 30] on button "Next" at bounding box center [368, 38] width 51 height 27
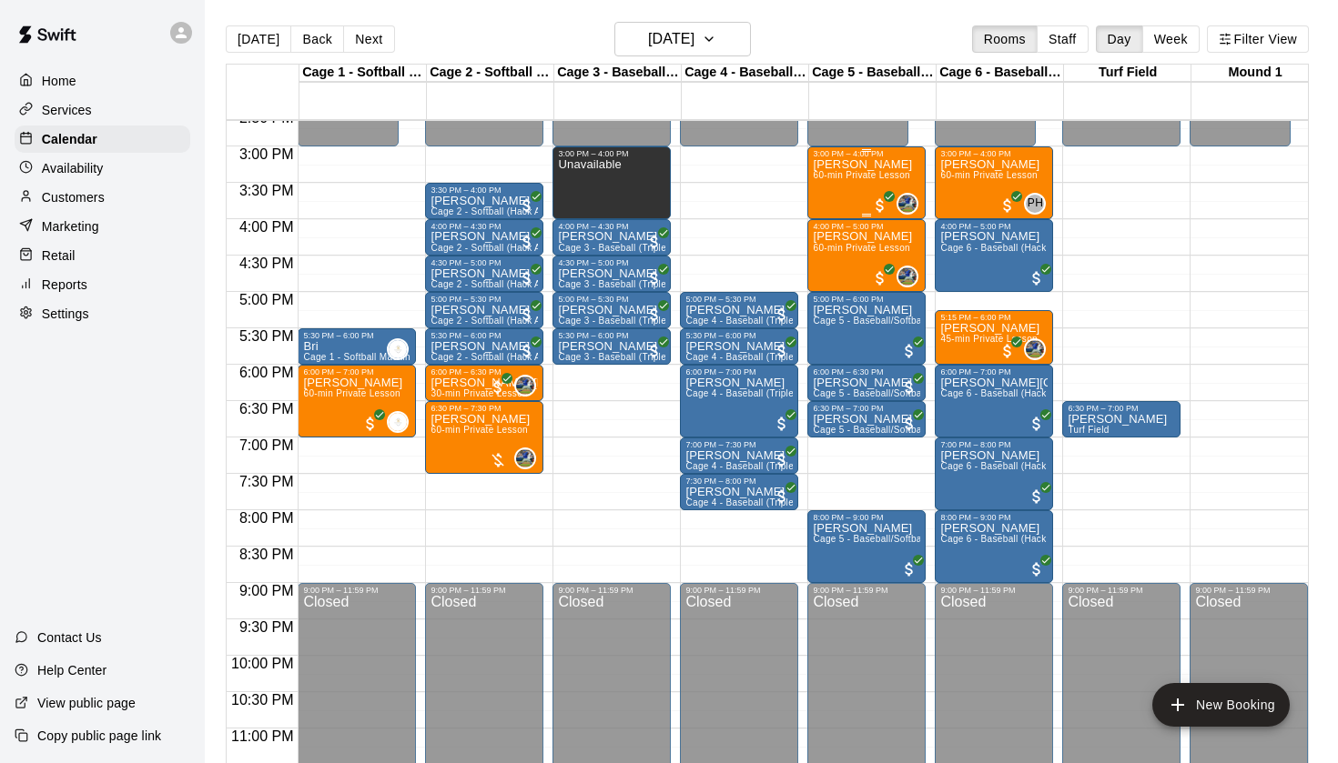
click at [856, 177] on span "60-min Private Lesson" at bounding box center [861, 175] width 97 height 10
click at [835, 224] on img "edit" at bounding box center [832, 233] width 21 height 21
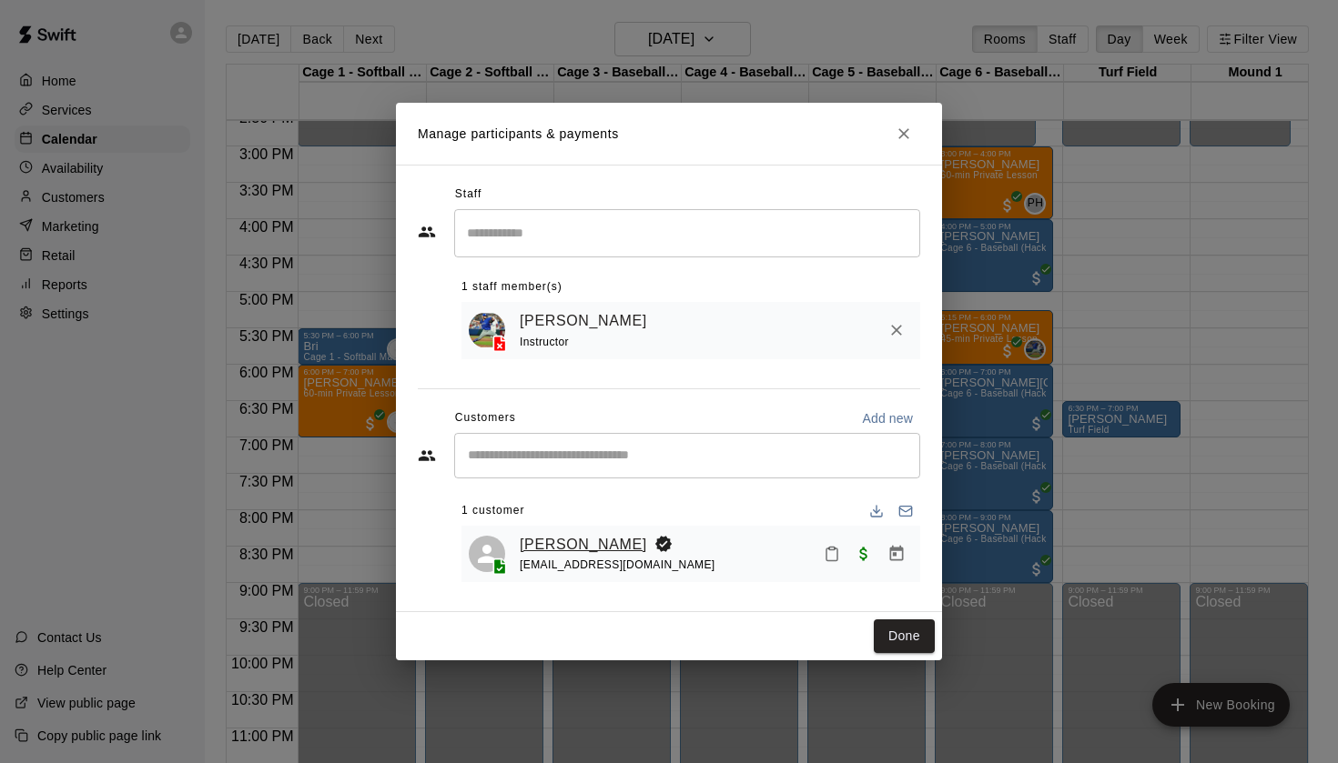
click at [604, 549] on link "[PERSON_NAME]" at bounding box center [583, 545] width 127 height 24
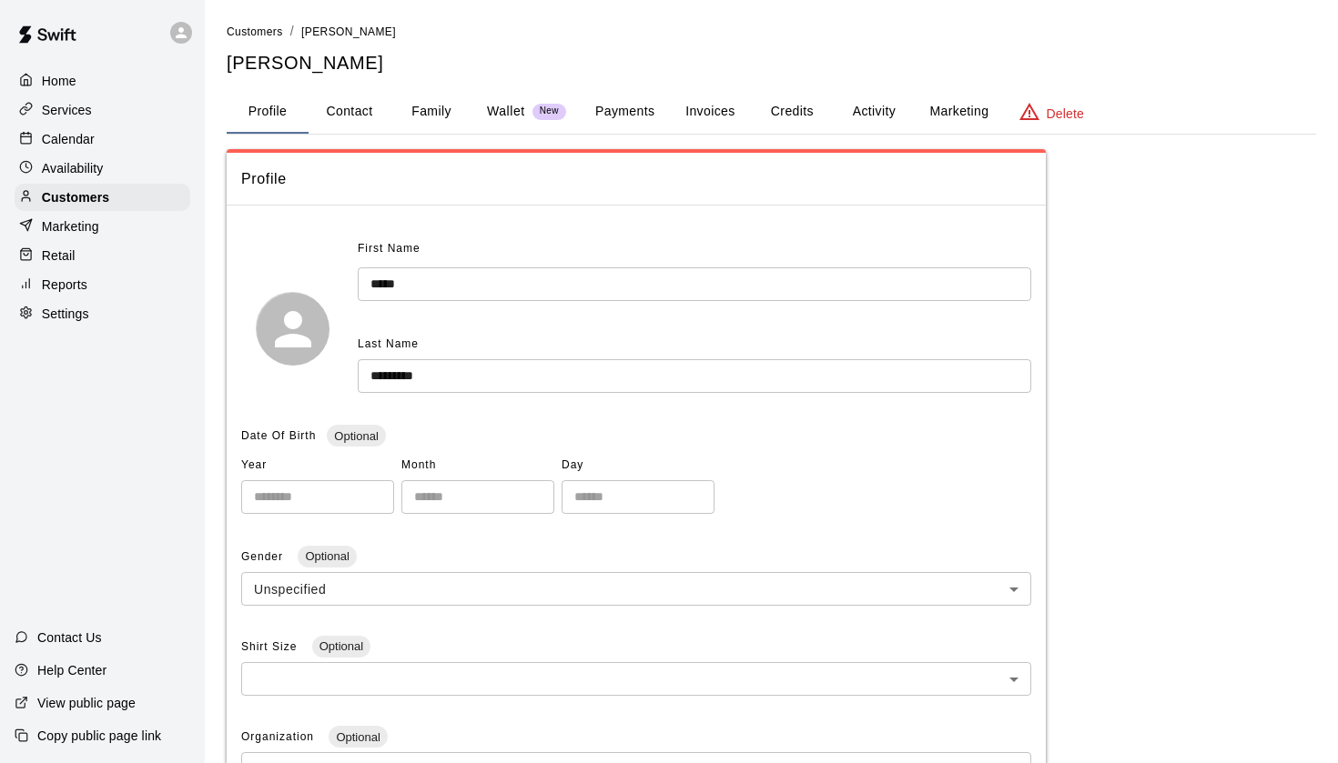
click at [640, 107] on button "Payments" at bounding box center [625, 112] width 88 height 44
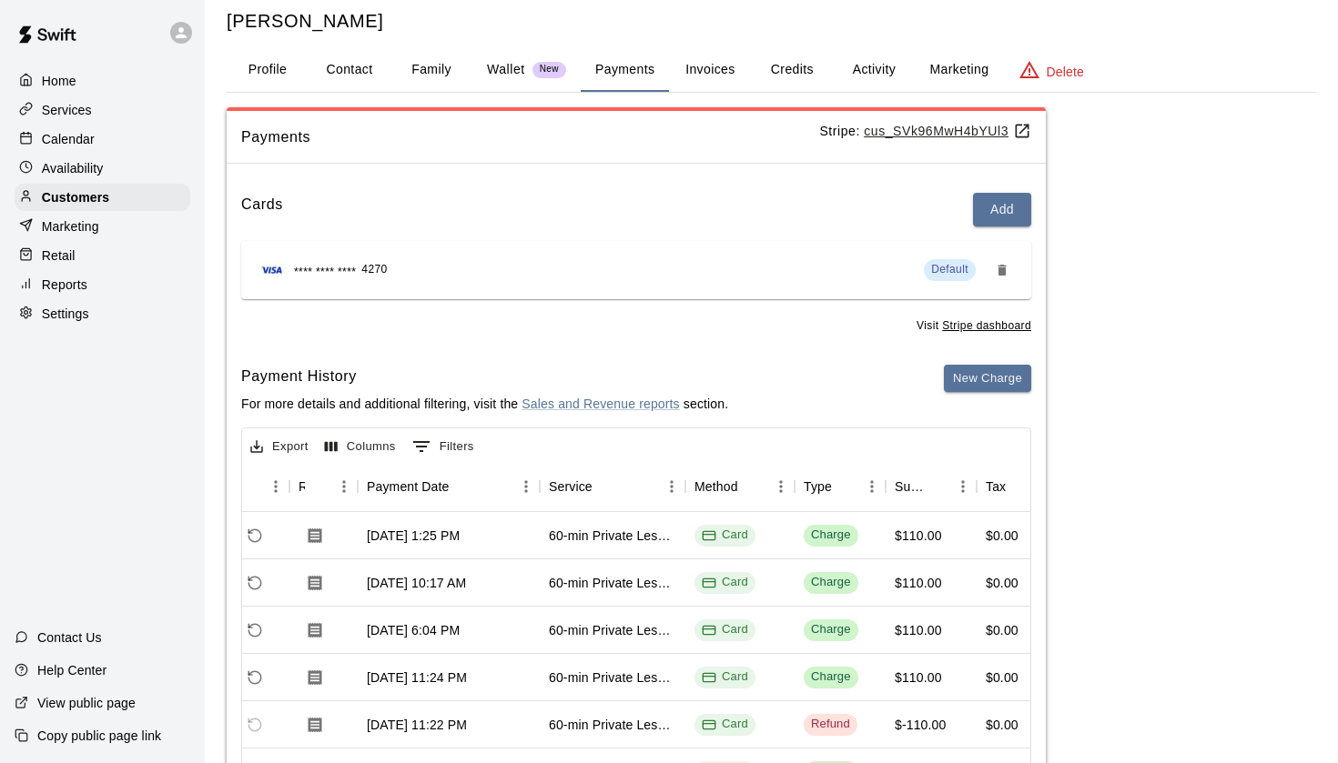
scroll to position [0, 116]
click at [100, 196] on p "Customers" at bounding box center [75, 197] width 67 height 18
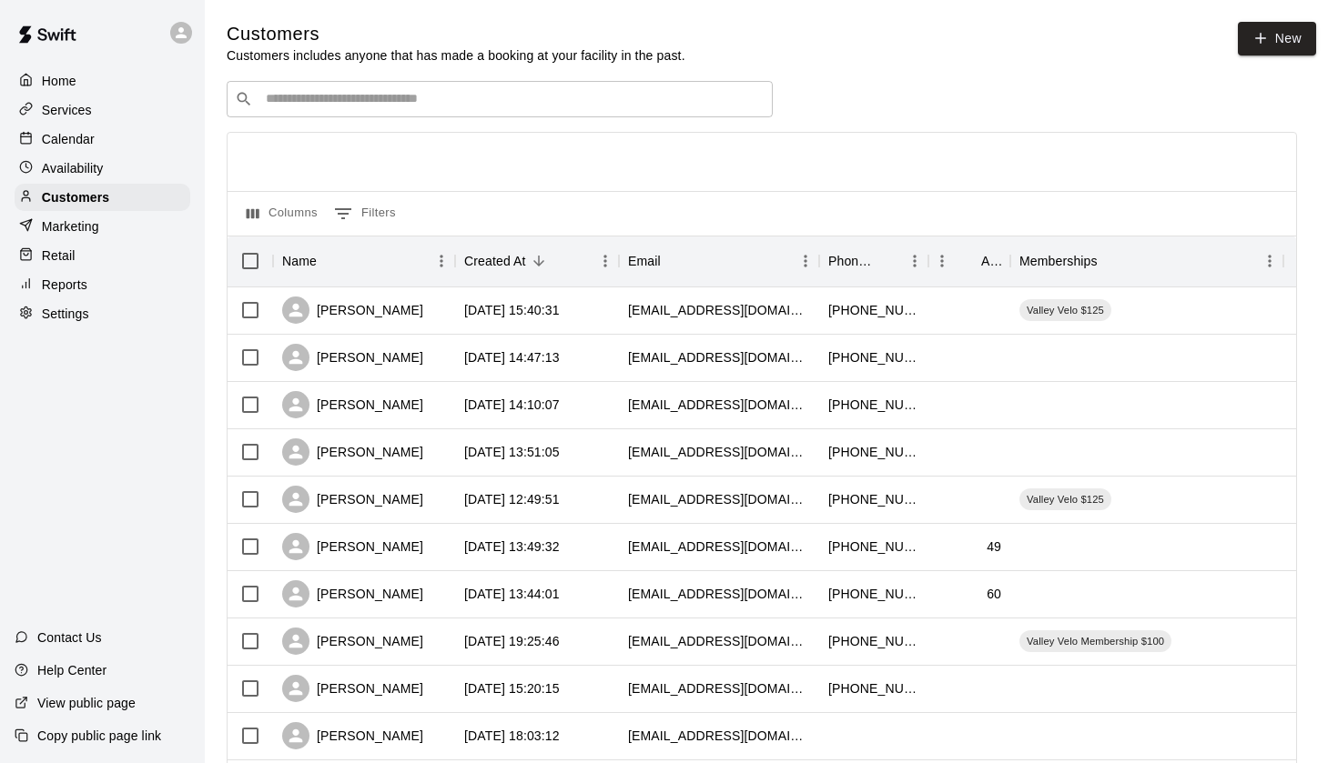
click at [91, 131] on p "Calendar" at bounding box center [68, 139] width 53 height 18
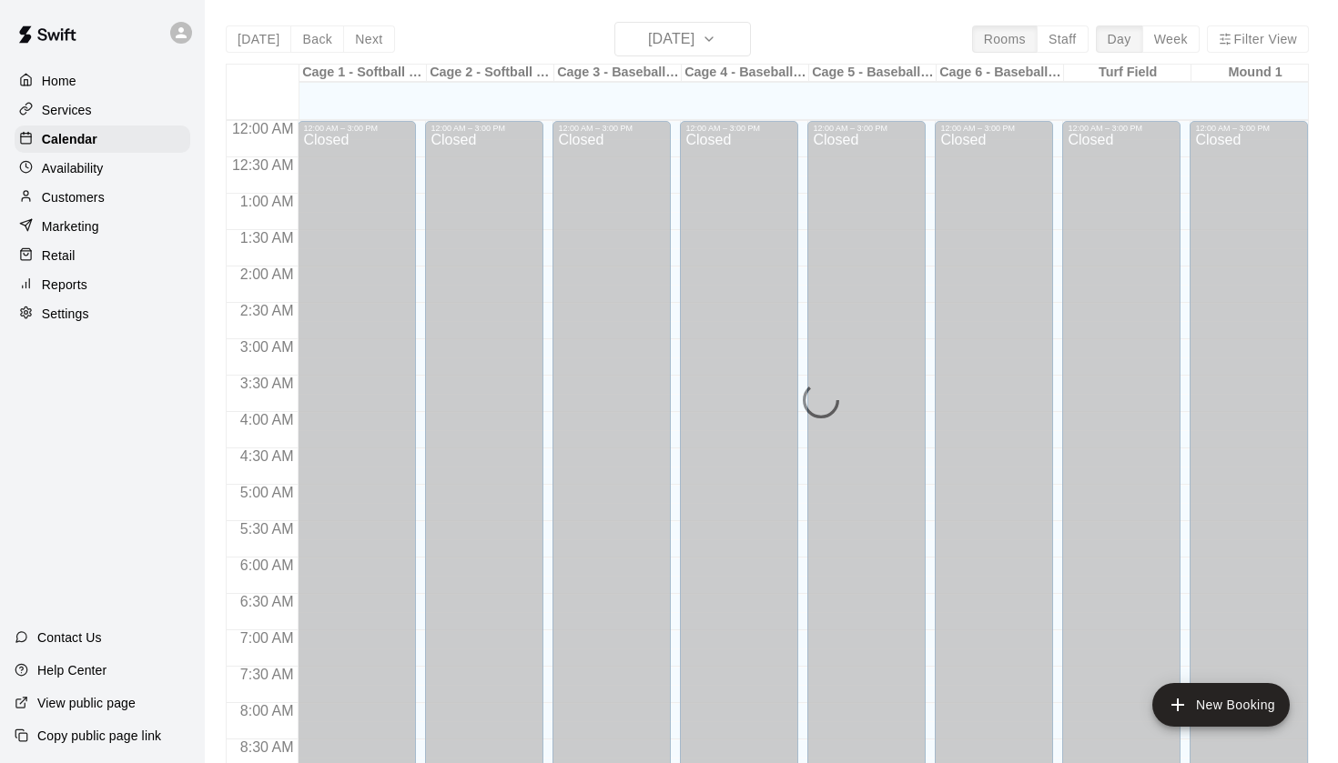
scroll to position [1030, 0]
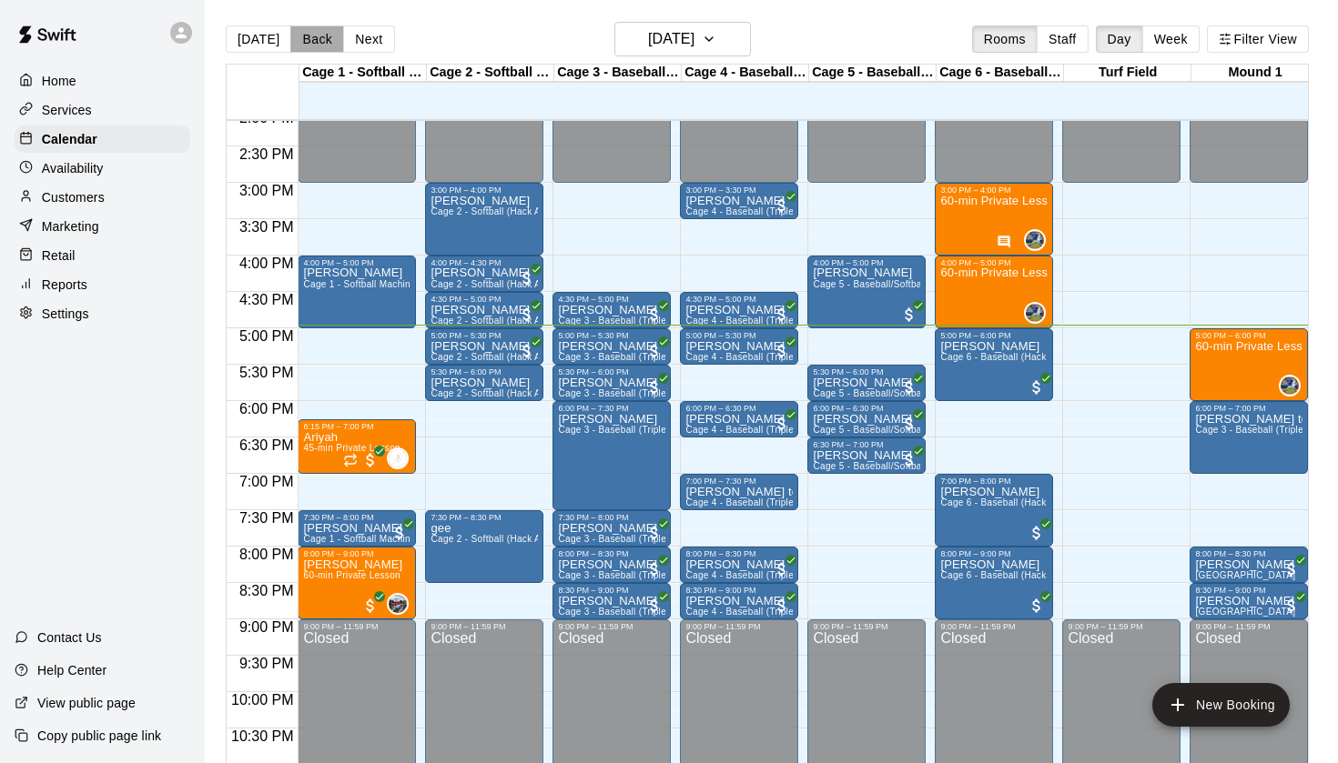
click at [331, 40] on button "Back" at bounding box center [317, 38] width 54 height 27
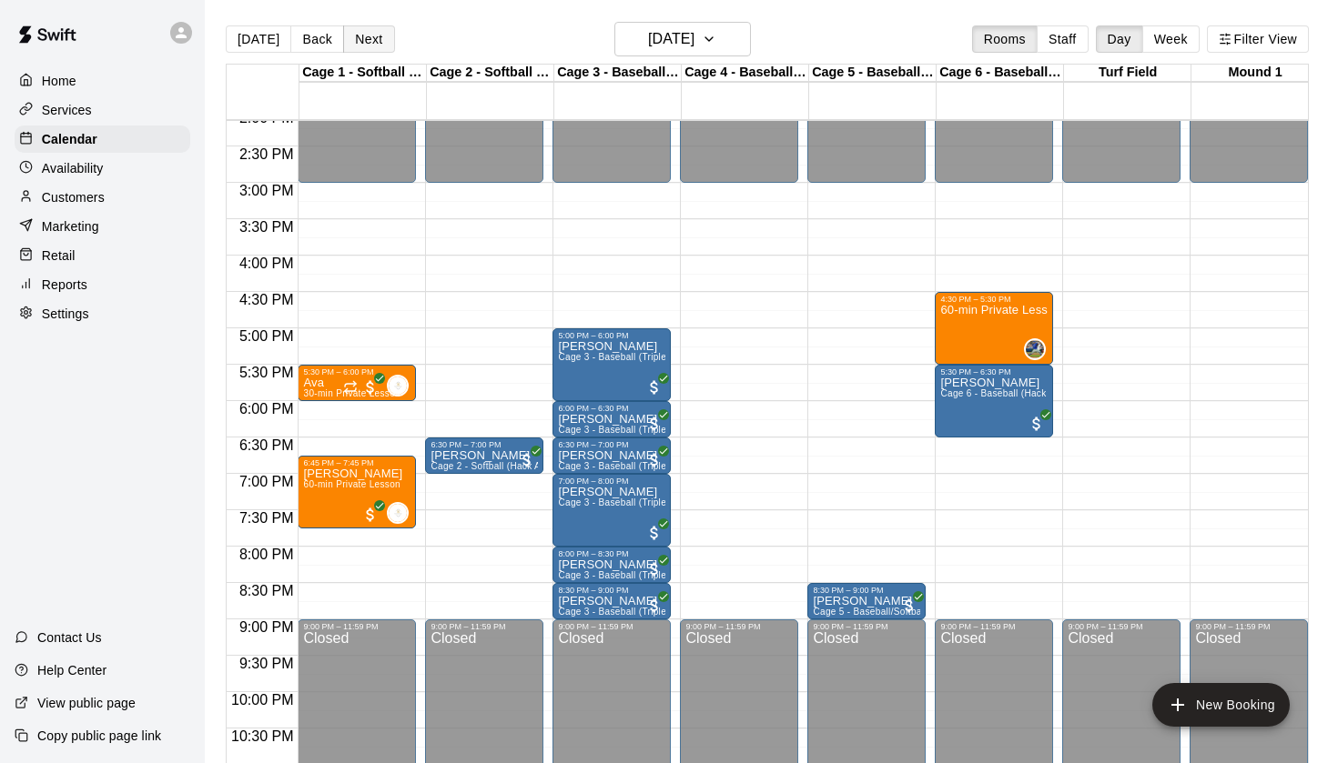
click at [363, 36] on button "Next" at bounding box center [368, 38] width 51 height 27
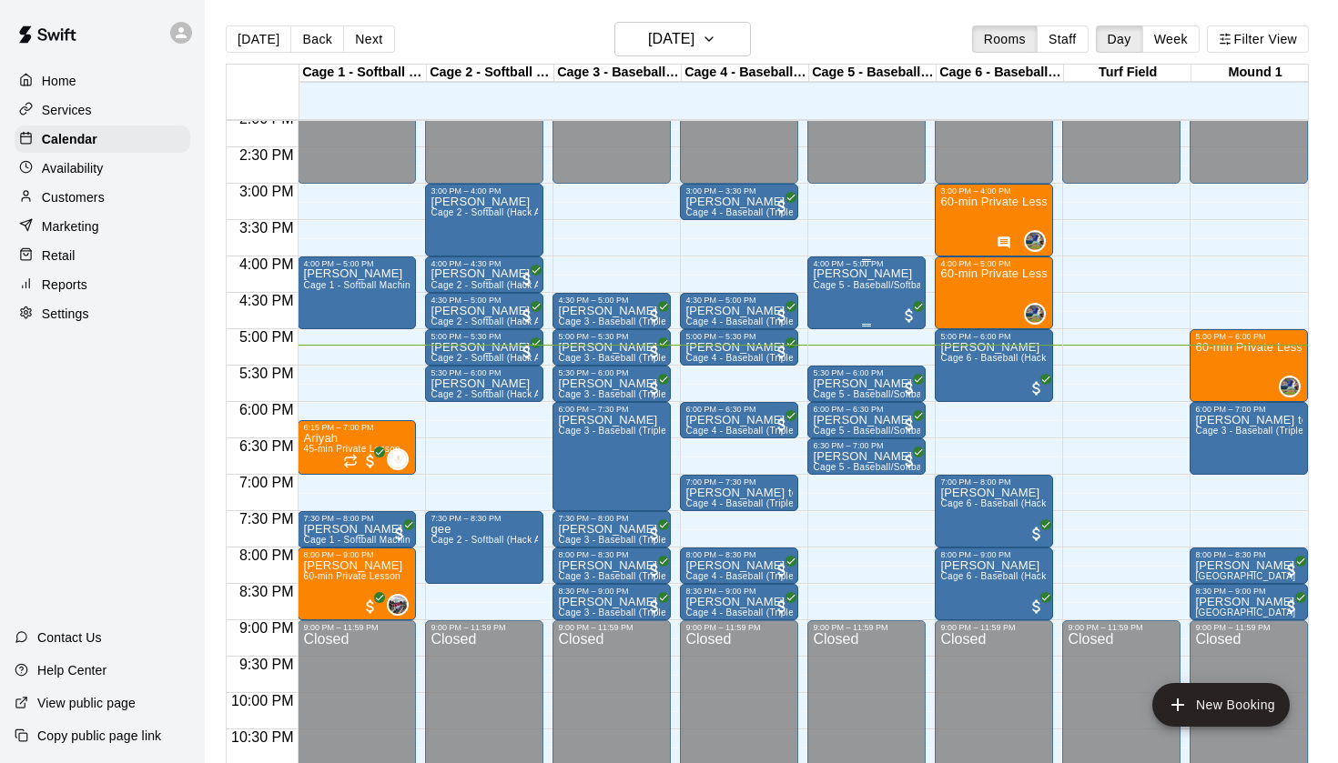
scroll to position [1045, 0]
